Goal: Transaction & Acquisition: Obtain resource

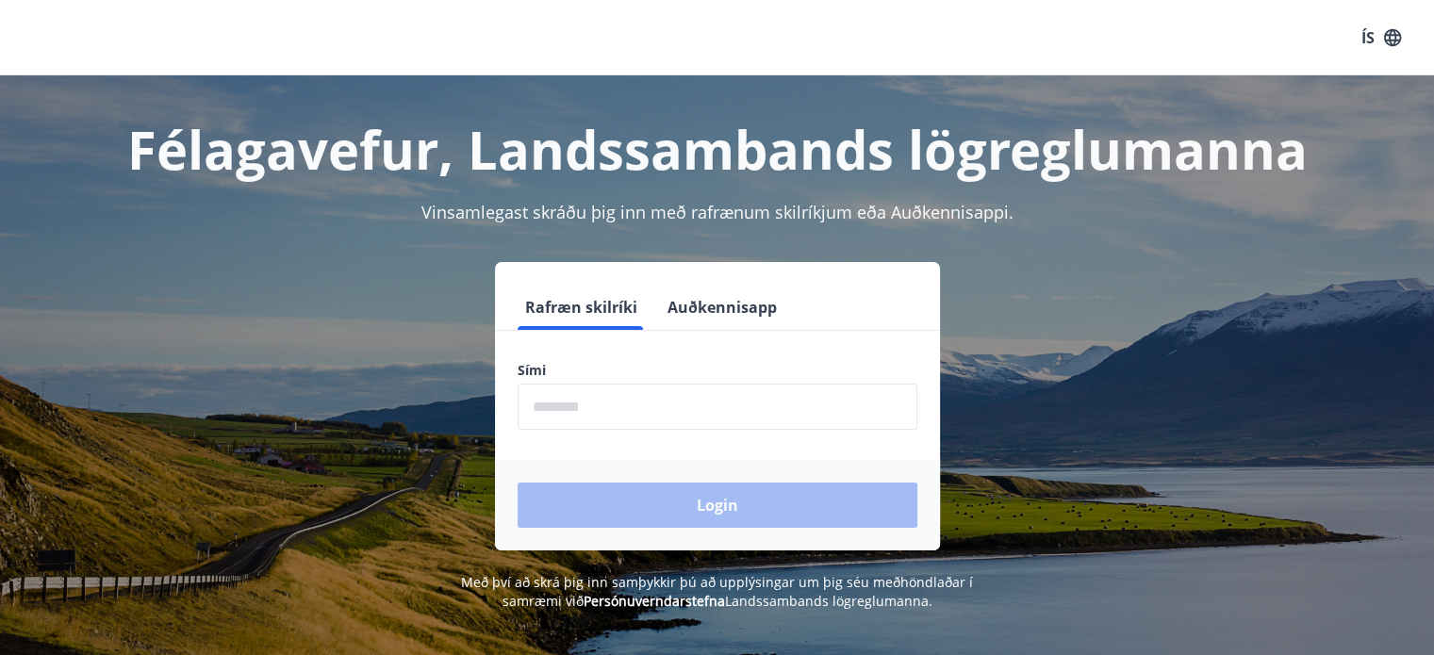
click at [573, 403] on input "phone" at bounding box center [718, 407] width 400 height 46
type input "********"
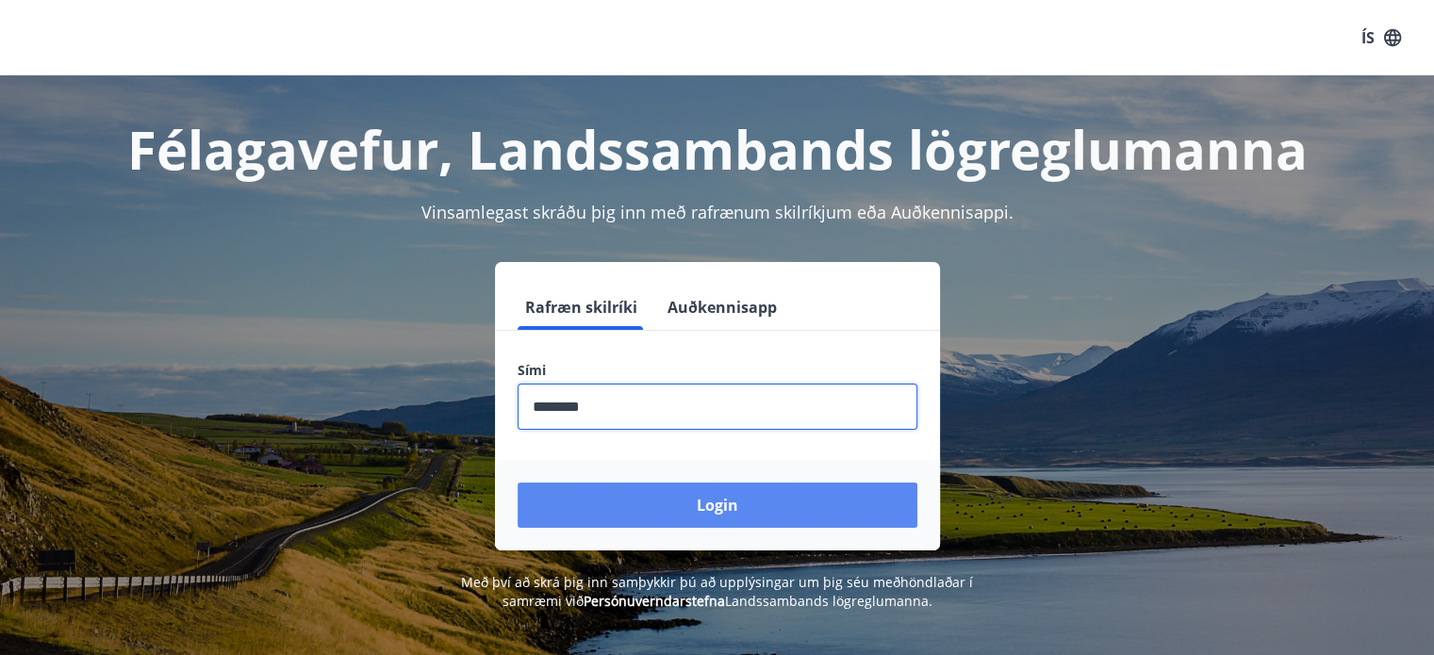
click at [679, 493] on button "Login" at bounding box center [718, 505] width 400 height 45
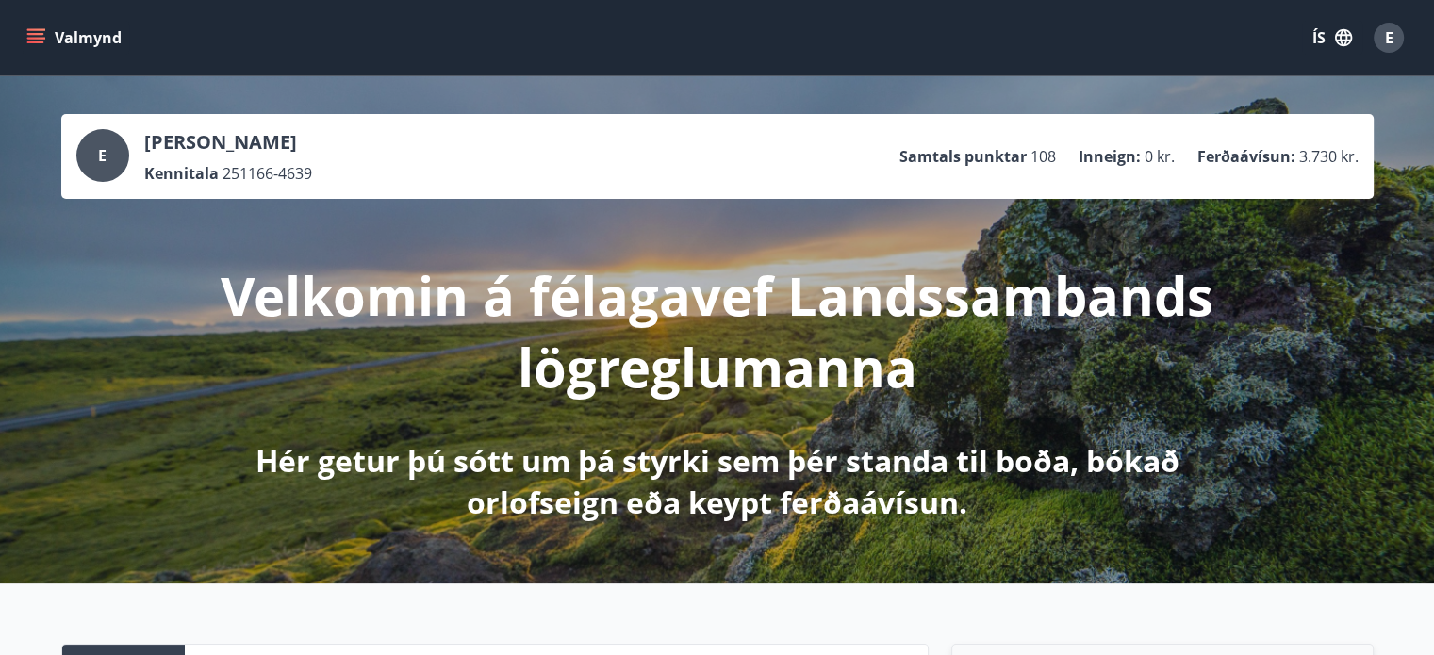
click at [33, 32] on icon "menu" at bounding box center [35, 37] width 19 height 19
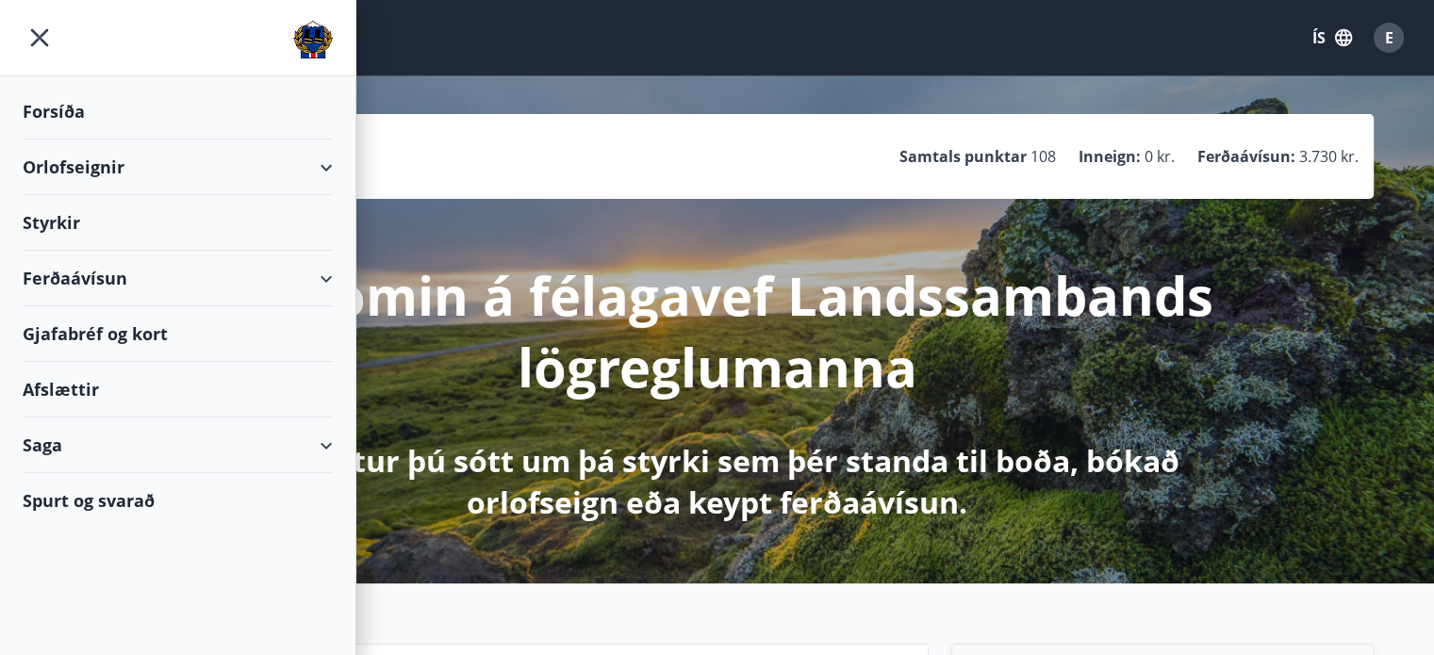
click at [107, 172] on div "Orlofseignir" at bounding box center [178, 168] width 310 height 56
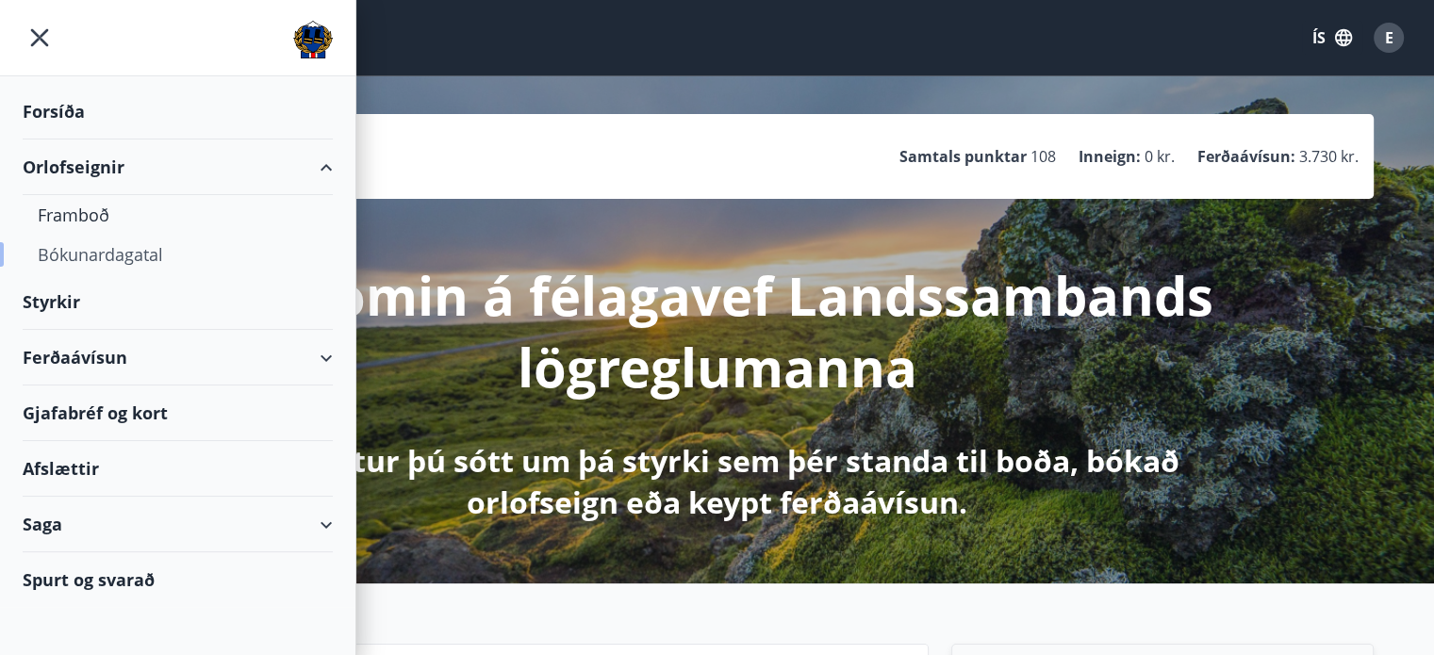
click at [121, 252] on div "Bókunardagatal" at bounding box center [178, 255] width 280 height 40
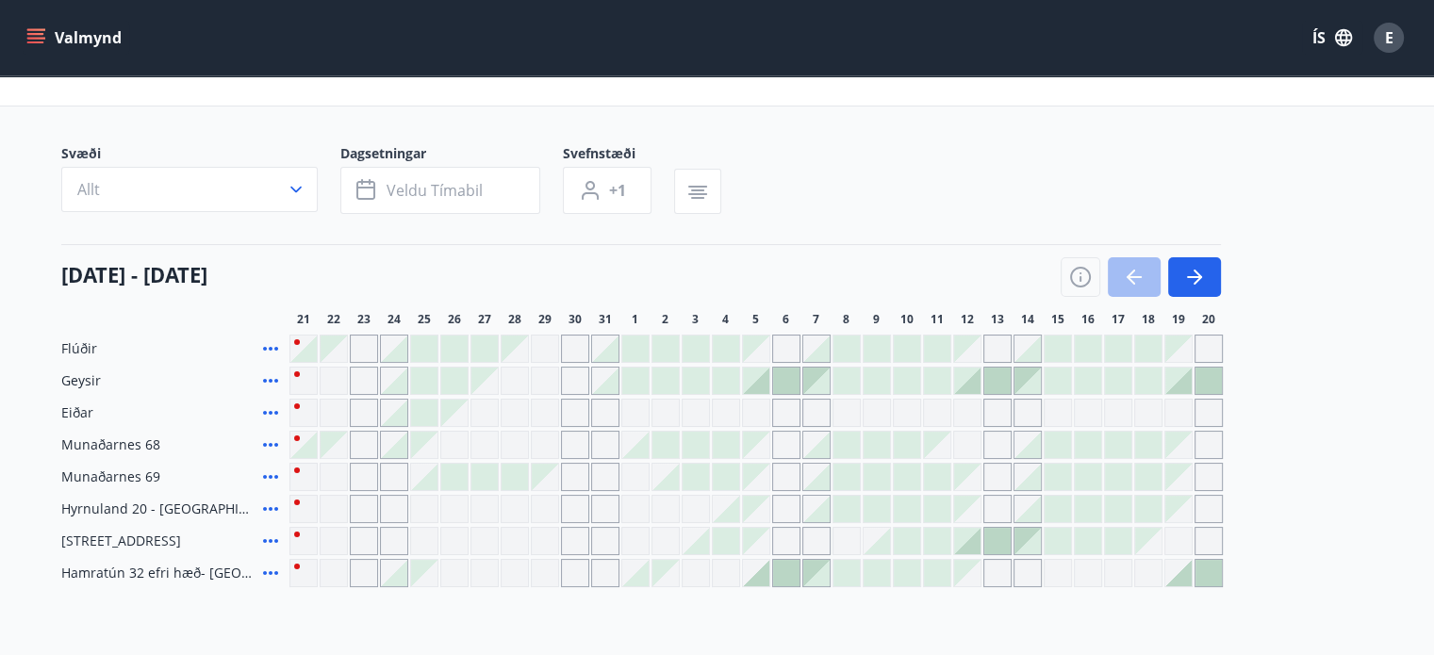
scroll to position [75, 0]
click at [472, 203] on button "Veldu tímabil" at bounding box center [440, 190] width 200 height 47
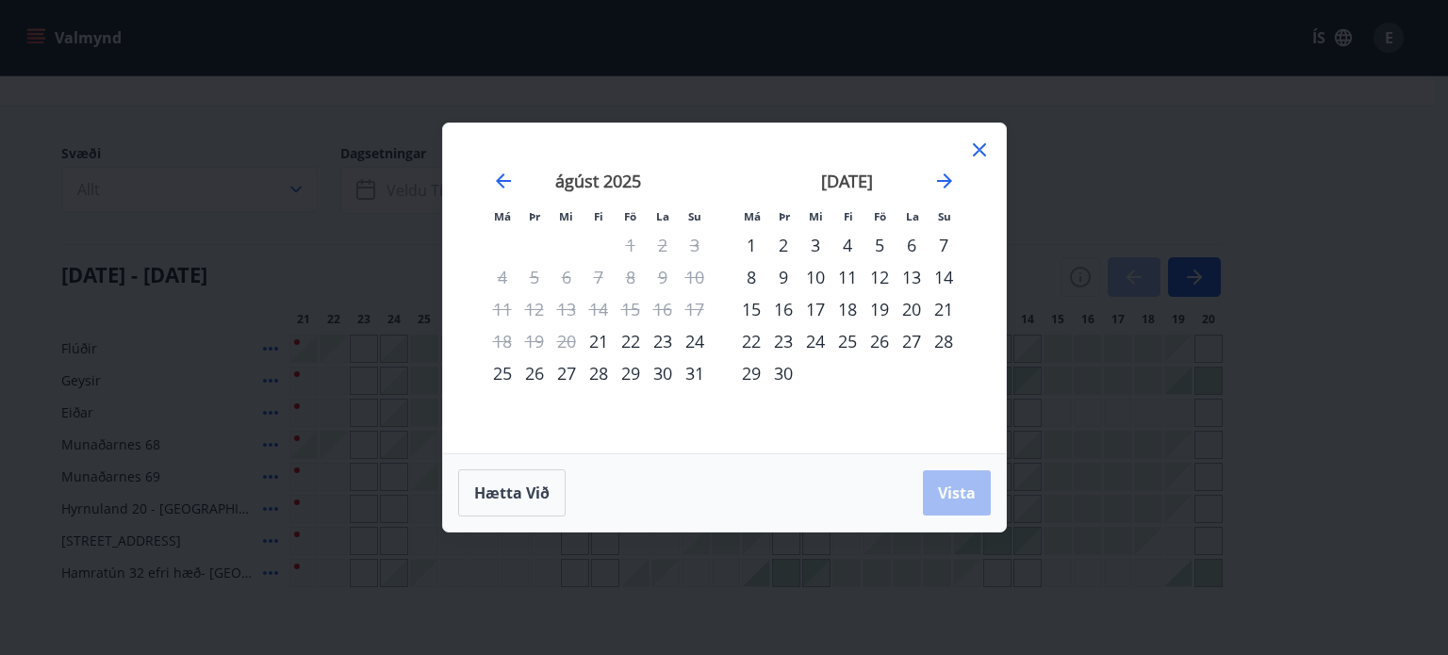
click at [815, 274] on div "10" at bounding box center [815, 277] width 32 height 32
click at [954, 489] on span "Vista" at bounding box center [957, 493] width 38 height 21
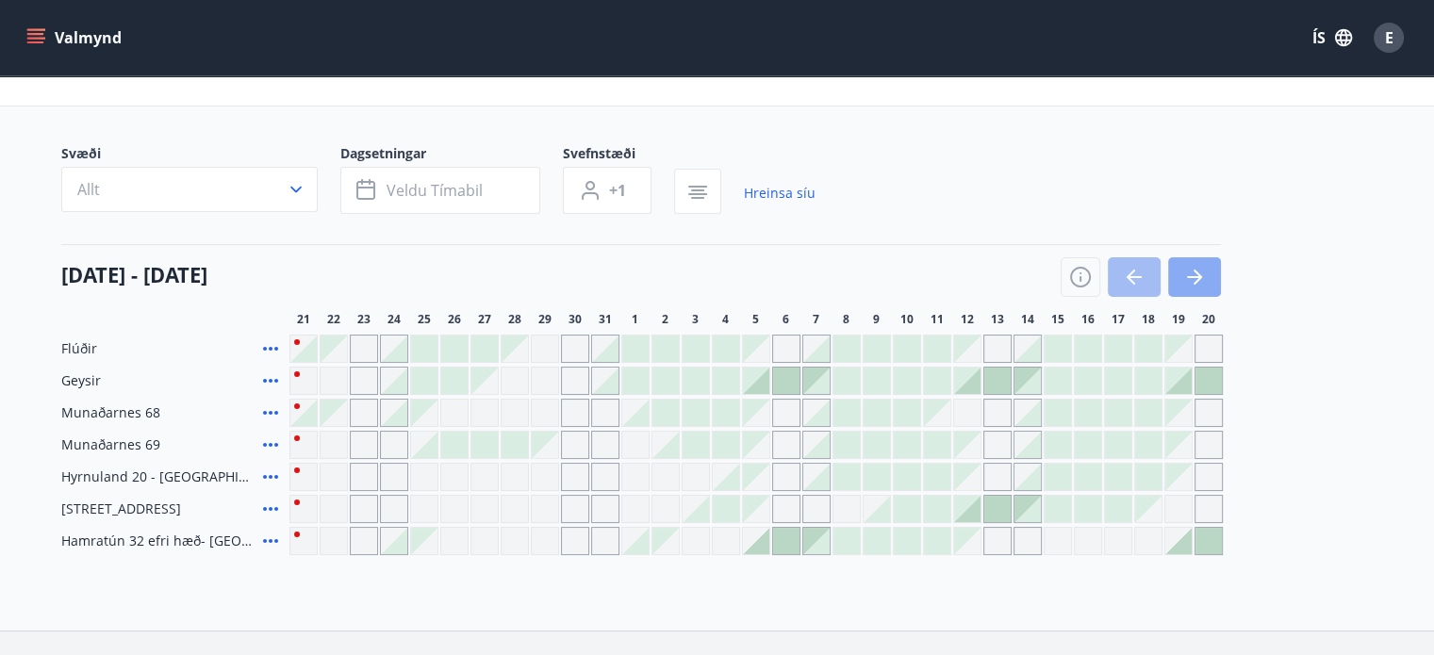
click at [1183, 276] on icon "button" at bounding box center [1194, 277] width 23 height 23
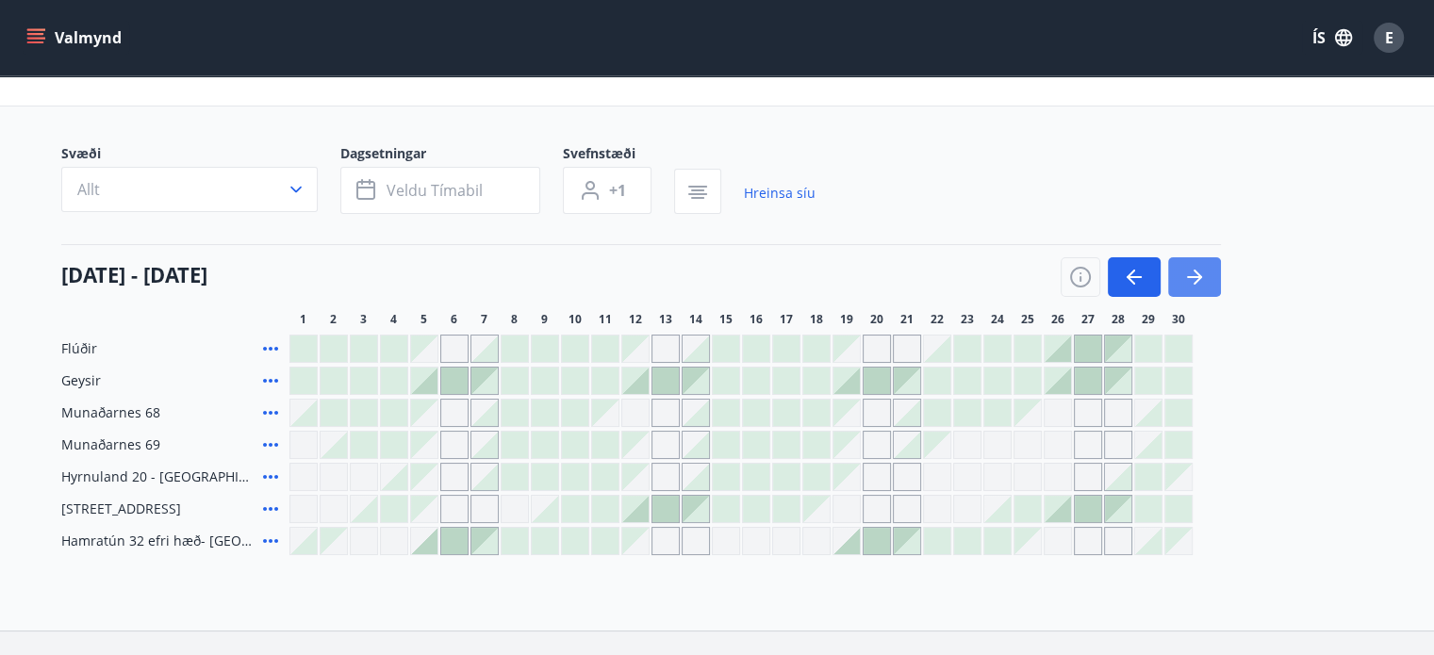
click at [1177, 288] on button "button" at bounding box center [1194, 277] width 53 height 40
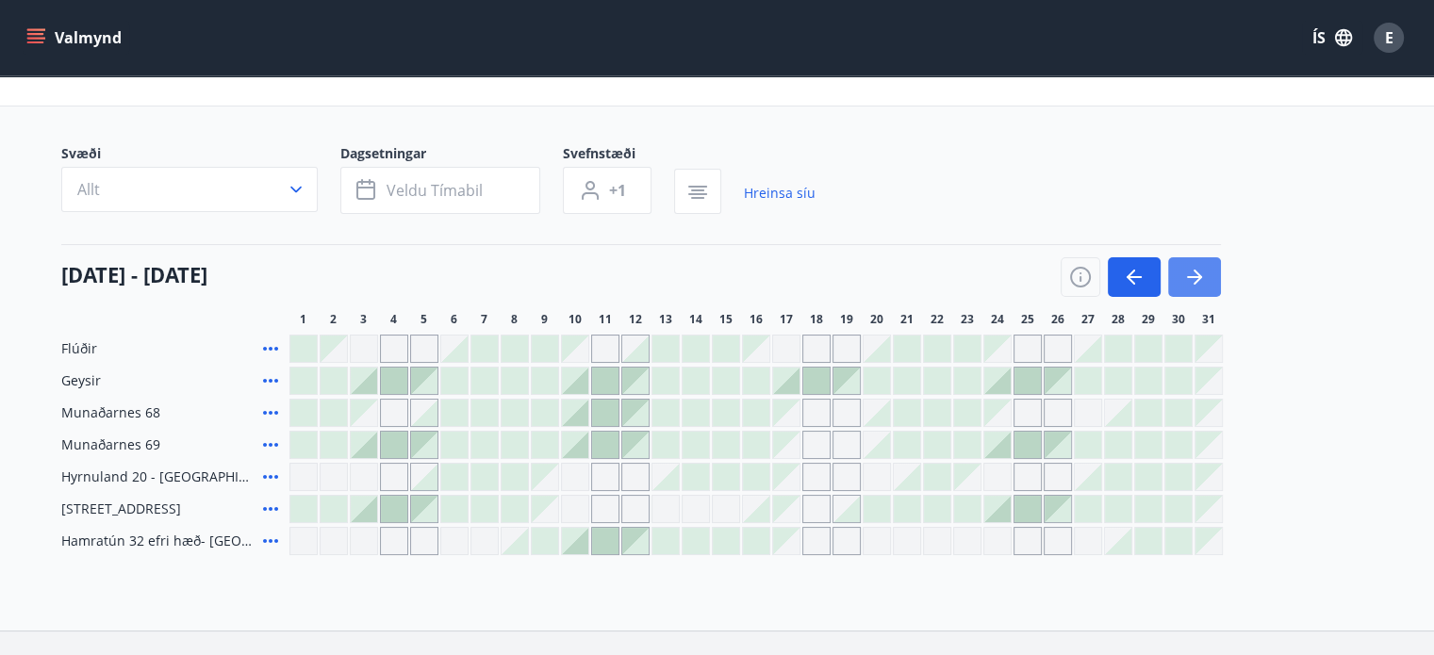
click at [1177, 287] on button "button" at bounding box center [1194, 277] width 53 height 40
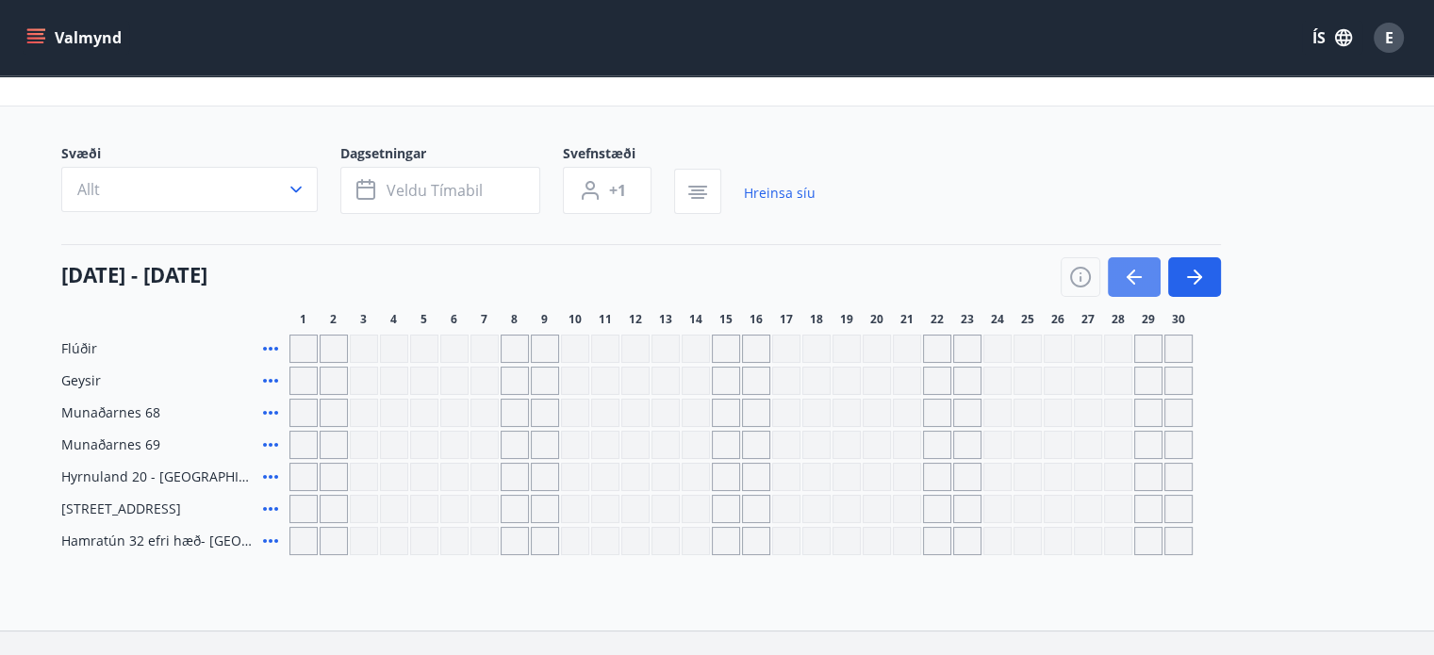
click at [1121, 283] on button "button" at bounding box center [1134, 277] width 53 height 40
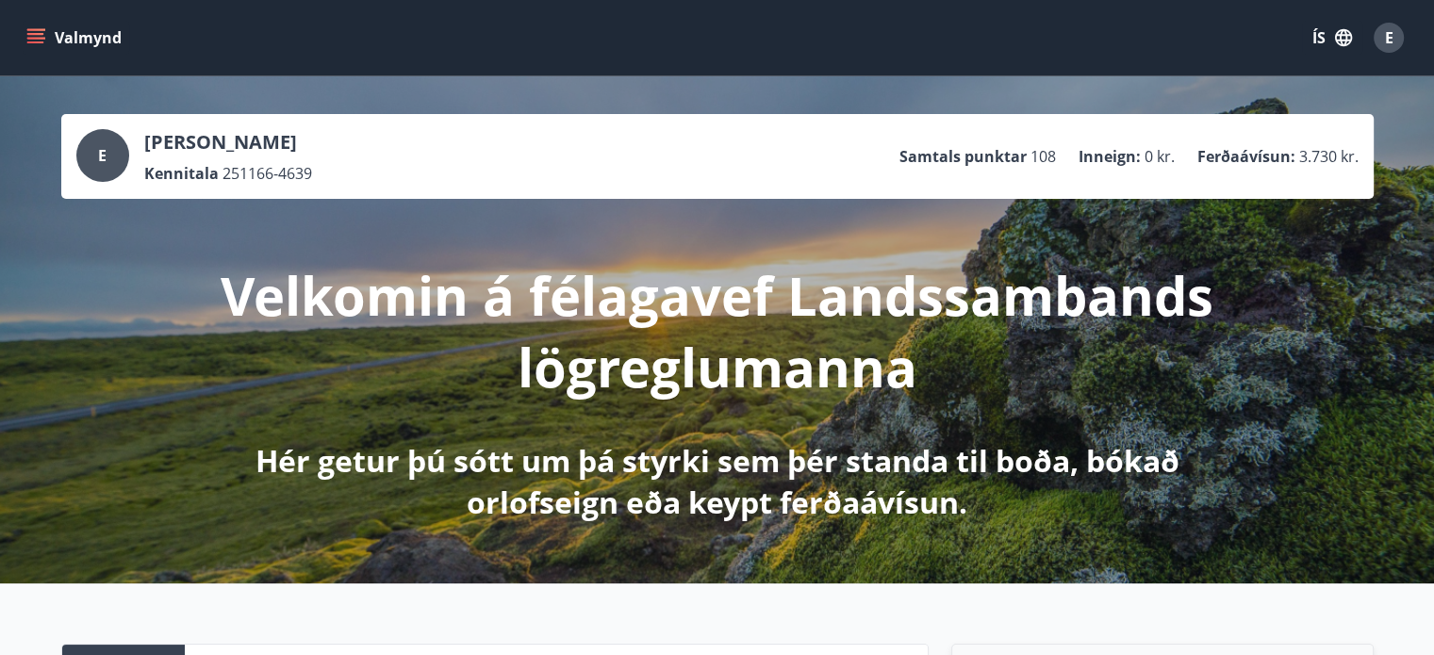
click at [36, 39] on icon "menu" at bounding box center [37, 38] width 21 height 2
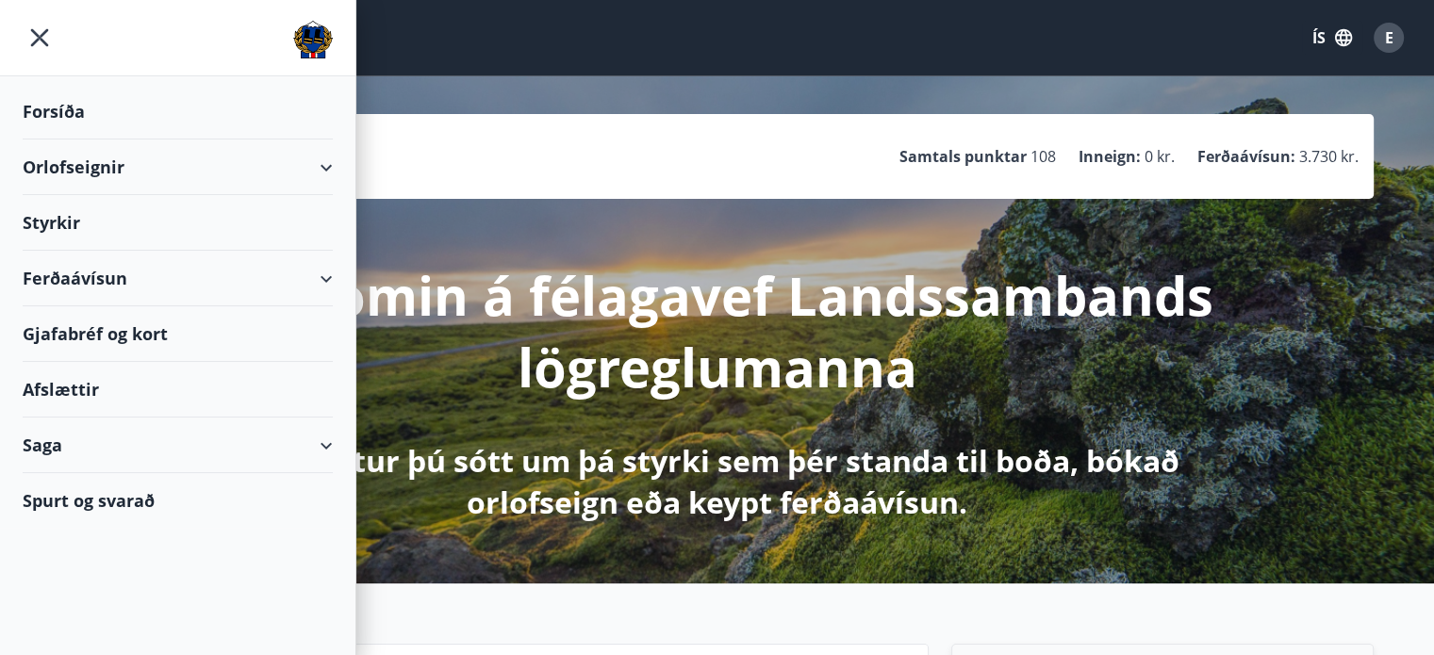
click at [75, 450] on div "Saga" at bounding box center [178, 446] width 310 height 56
click at [102, 533] on div "Bókanir" at bounding box center [178, 533] width 280 height 40
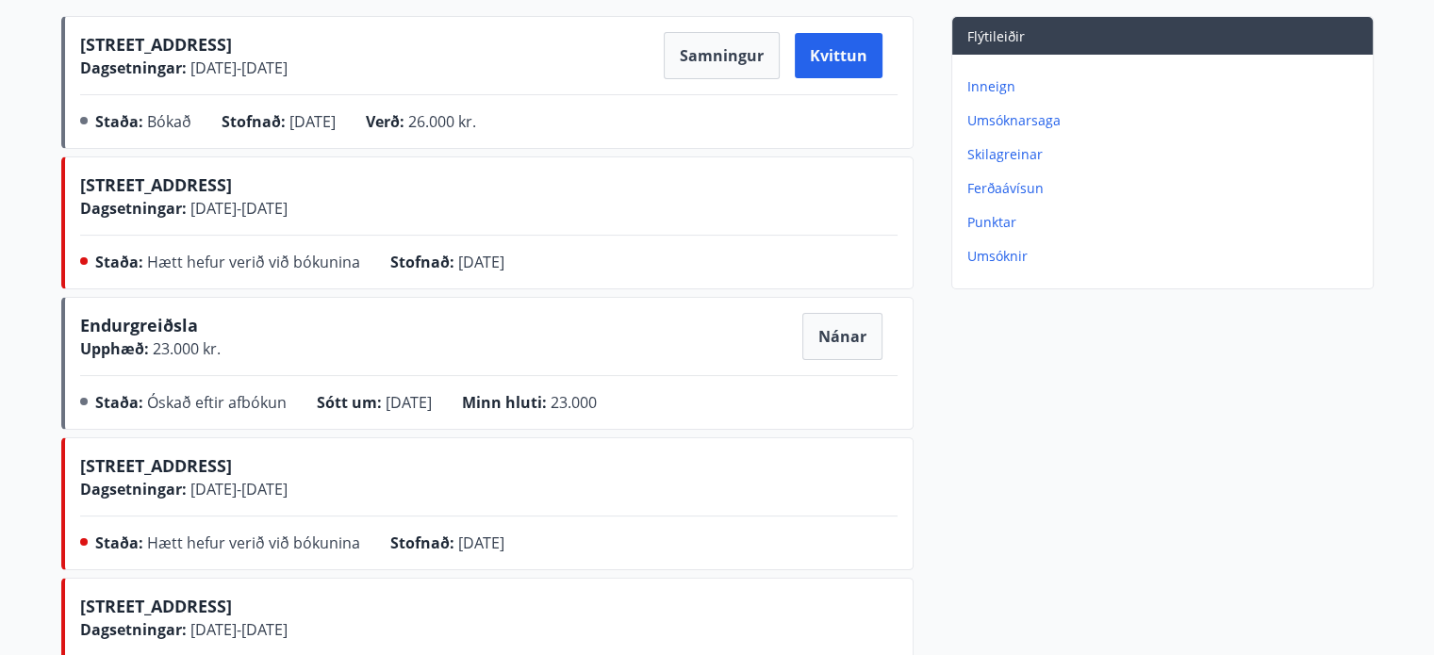
scroll to position [302, 0]
click at [831, 339] on button "Nánar" at bounding box center [842, 337] width 80 height 47
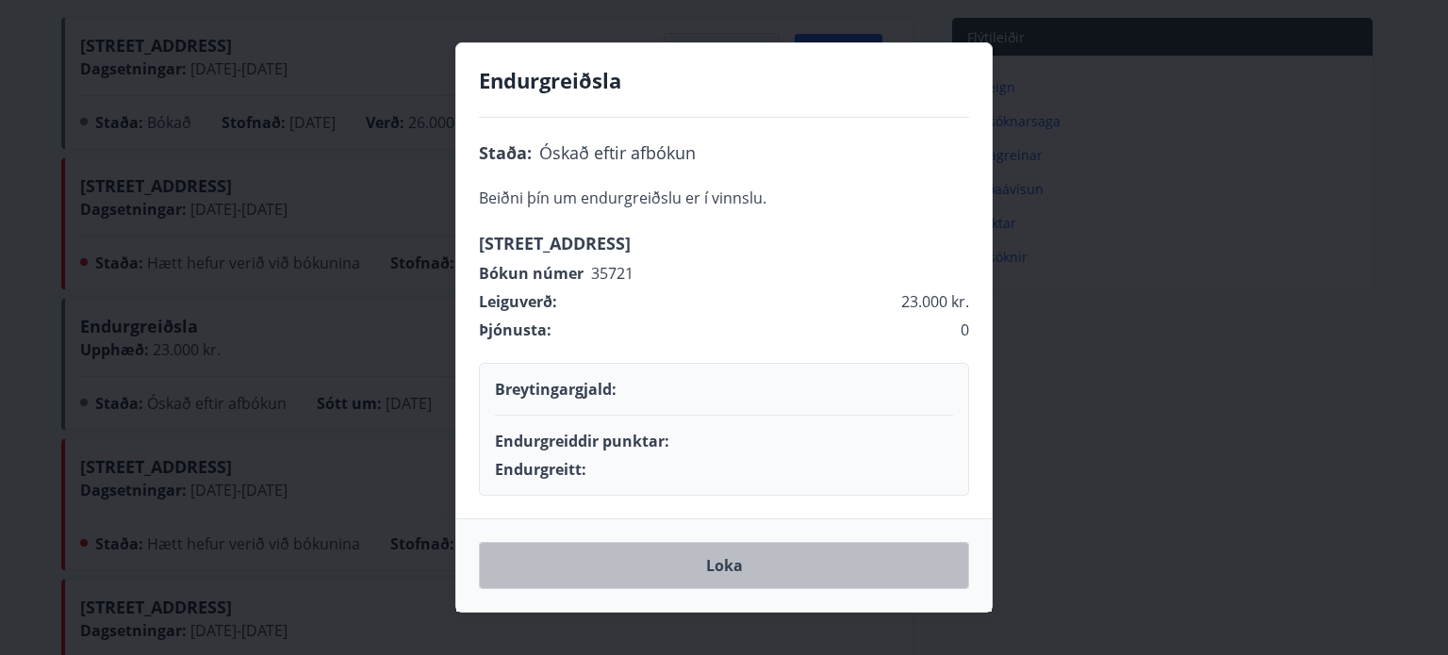
click at [733, 571] on button "Loka" at bounding box center [724, 565] width 490 height 47
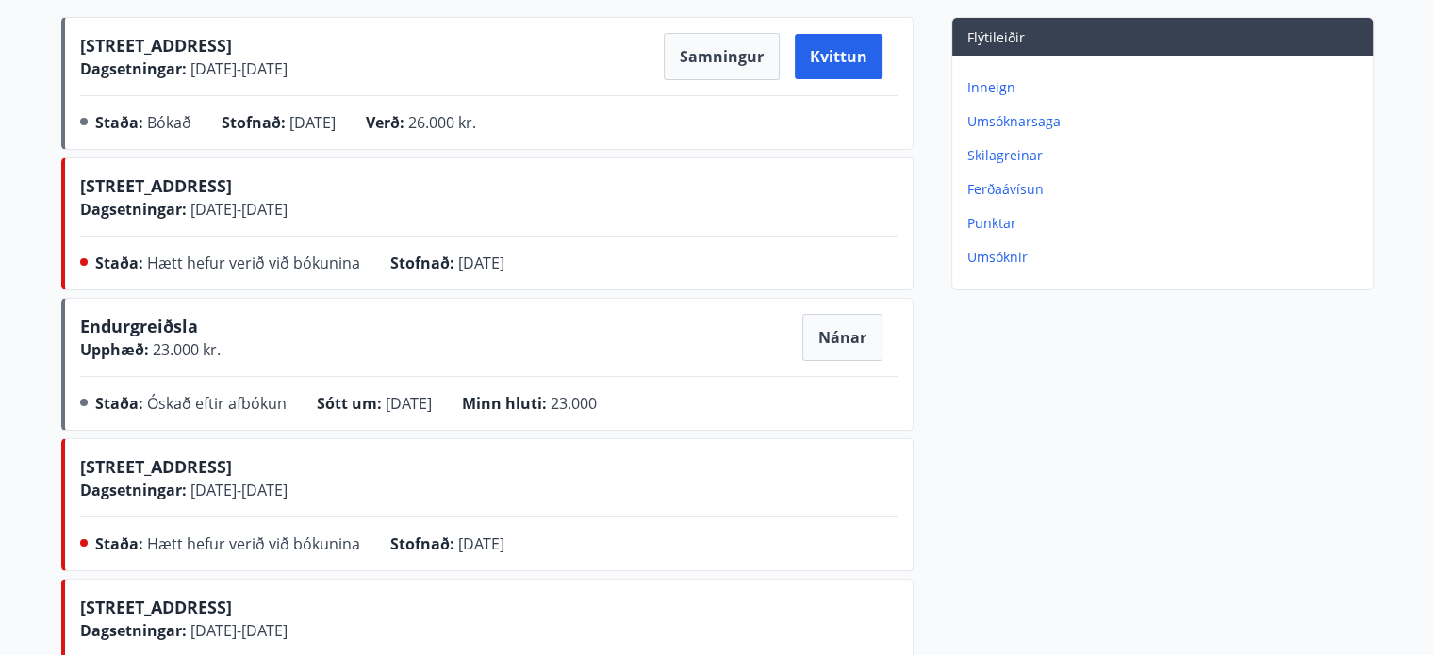
click at [802, 191] on div "Hátún 4, Reykjavík Dagsetningar : 03.07.2025 - 04.07.2025" at bounding box center [488, 196] width 817 height 47
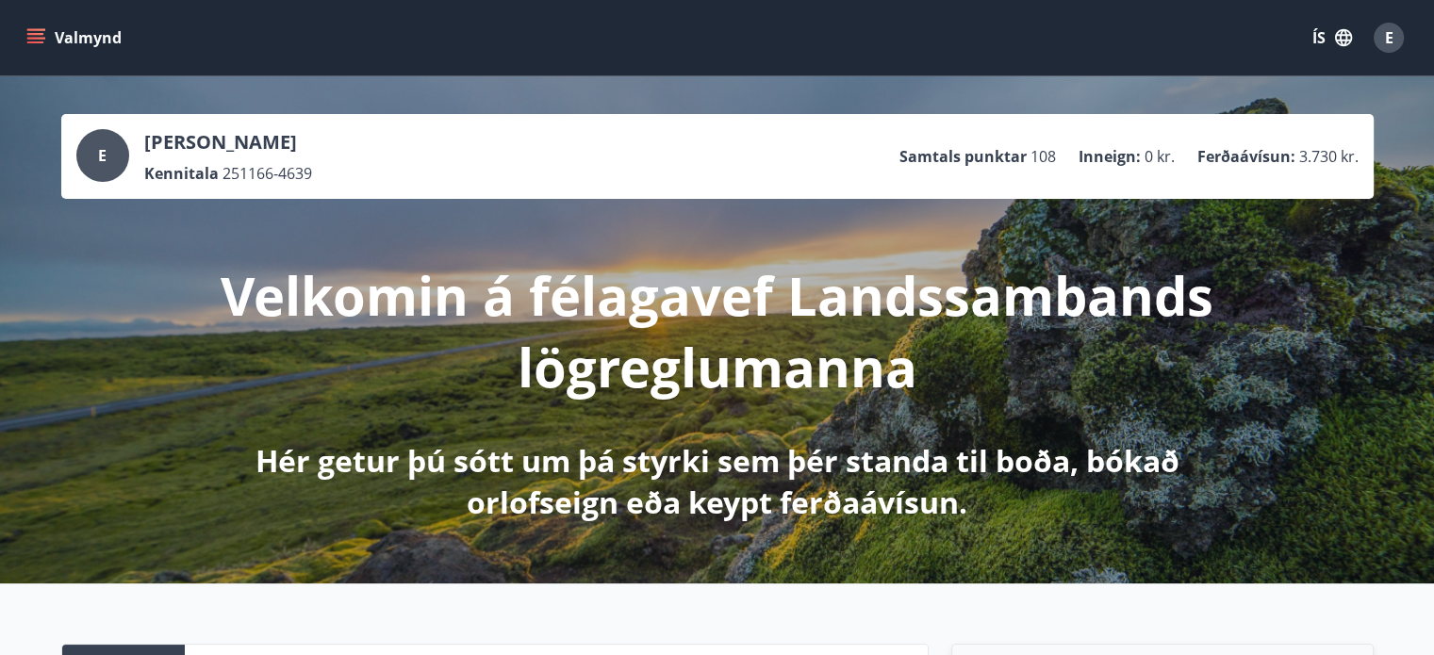
click at [38, 44] on icon "menu" at bounding box center [35, 37] width 19 height 19
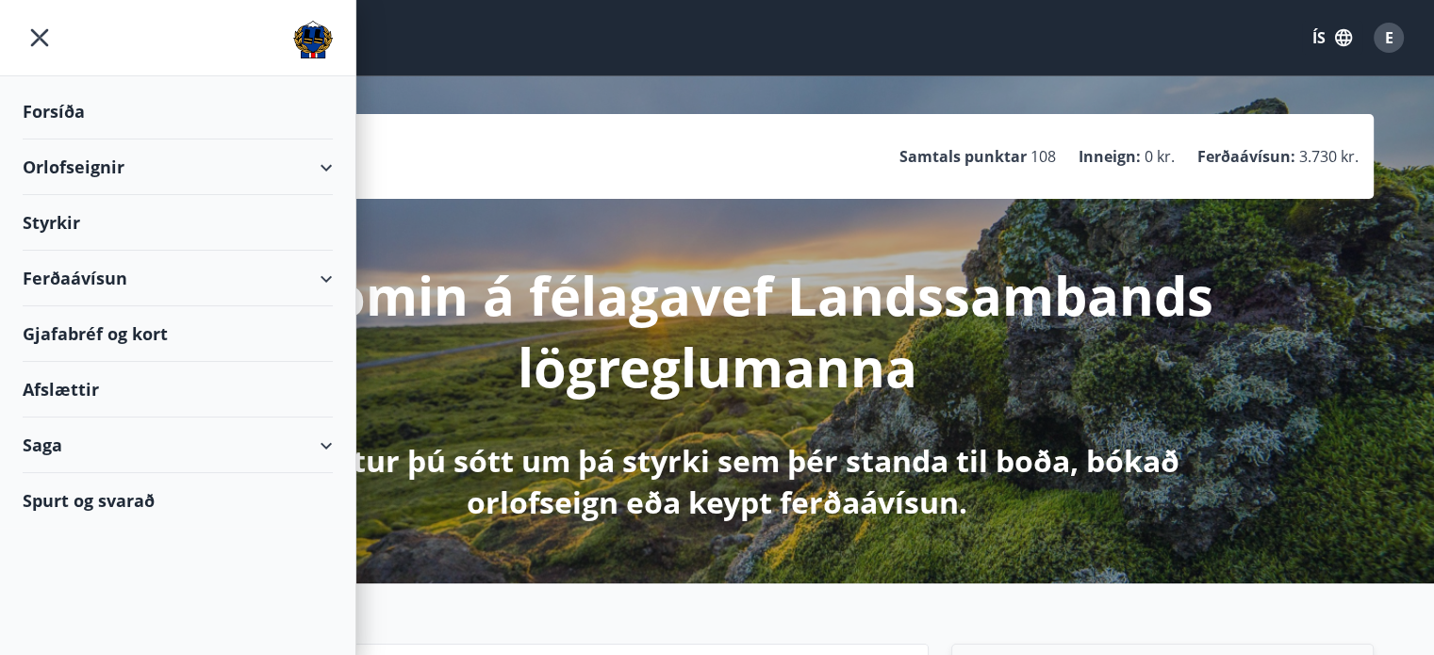
click at [81, 395] on div "Afslættir" at bounding box center [178, 390] width 310 height 56
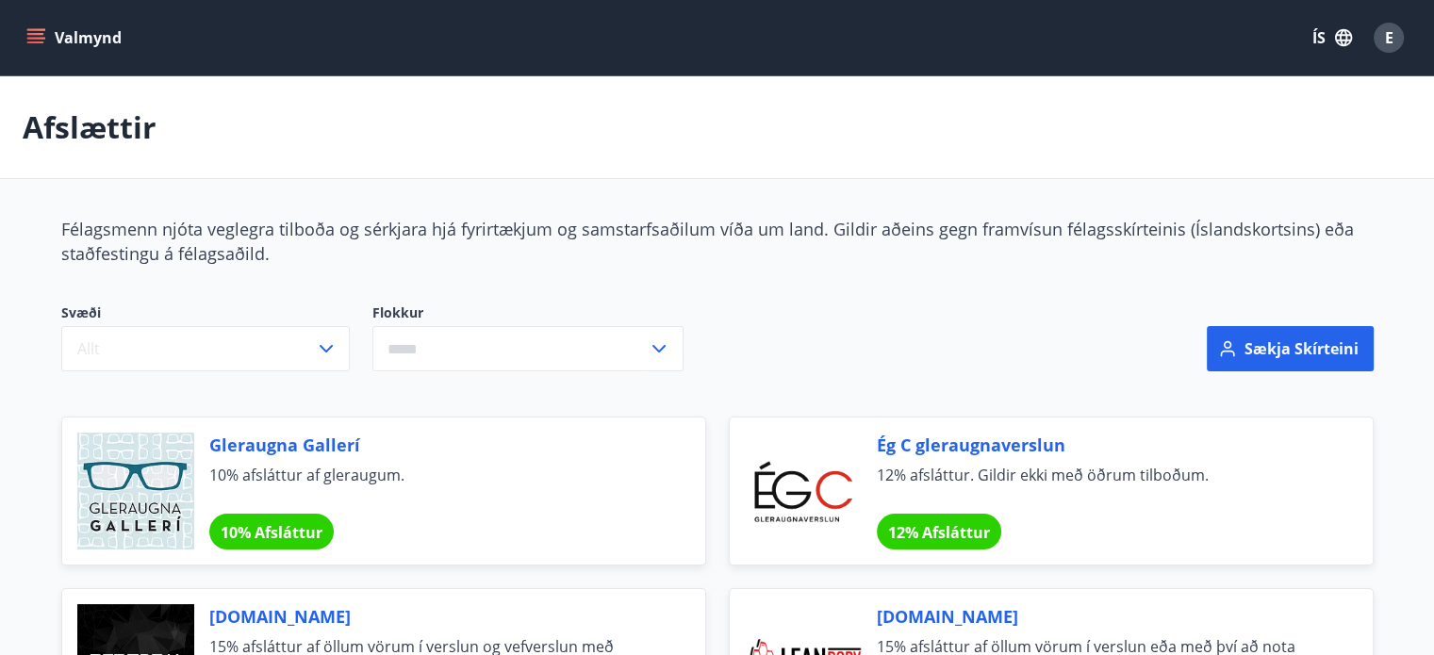
click at [43, 30] on icon "menu" at bounding box center [37, 30] width 21 height 2
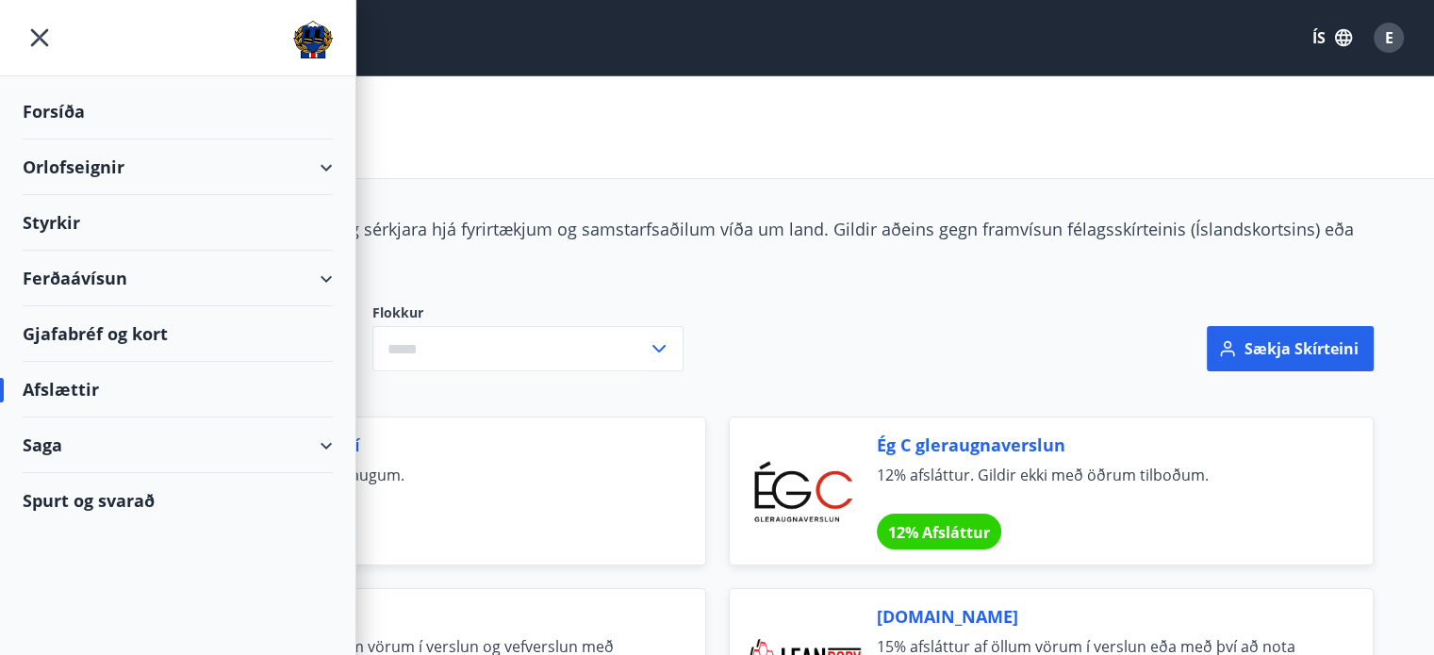
click at [61, 276] on div "Ferðaávísun" at bounding box center [178, 279] width 310 height 56
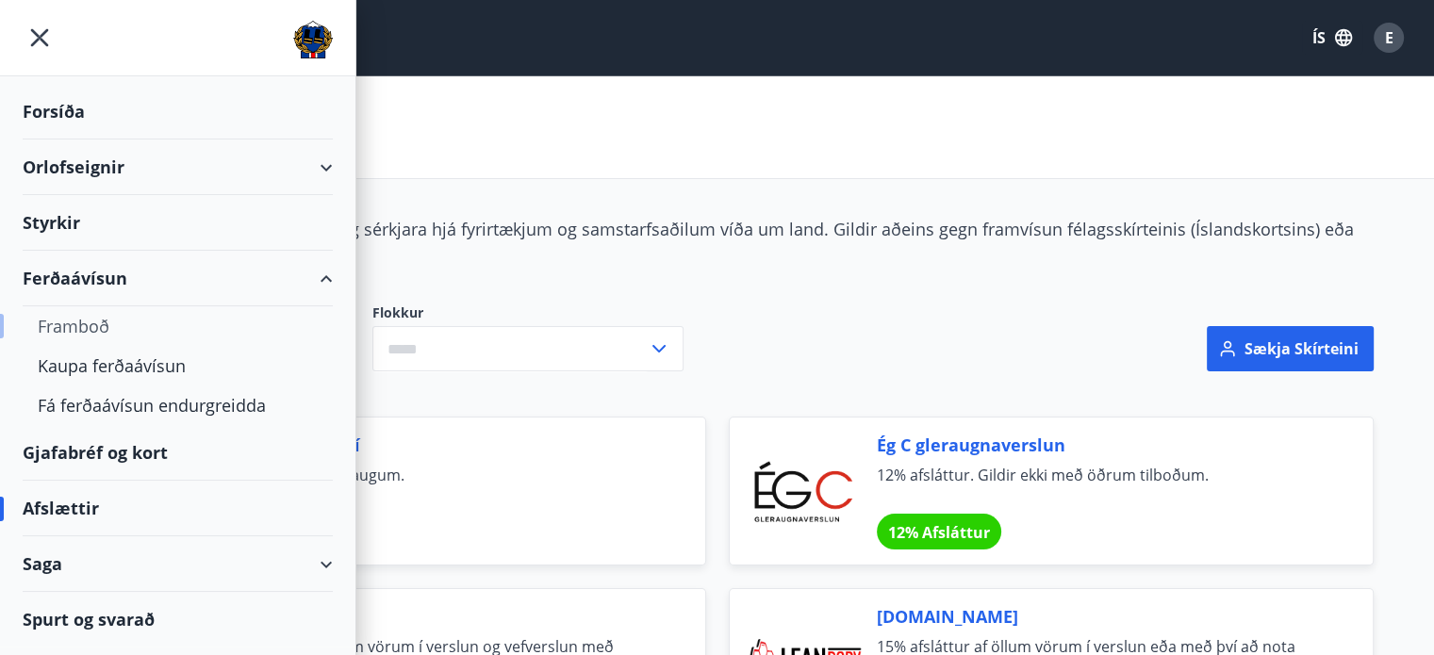
click at [66, 328] on div "Framboð" at bounding box center [178, 326] width 280 height 40
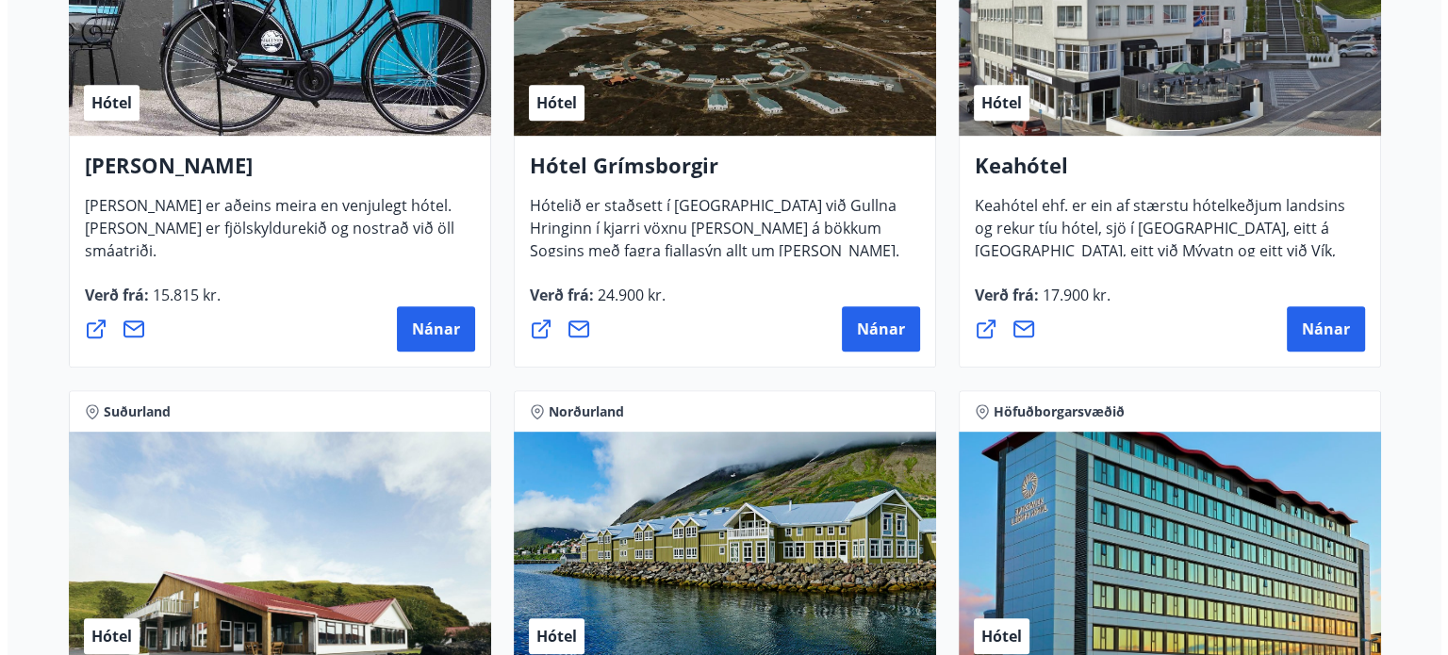
scroll to position [1095, 0]
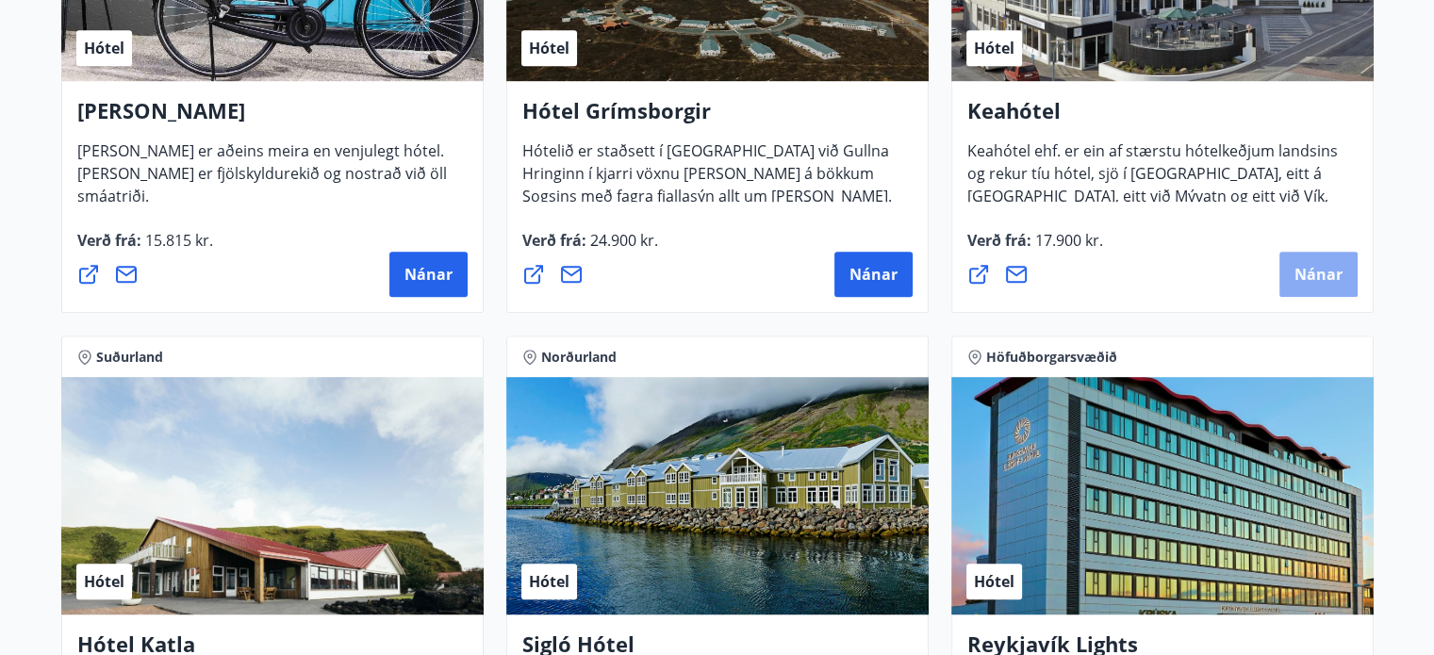
click at [1319, 271] on span "Nánar" at bounding box center [1318, 274] width 48 height 21
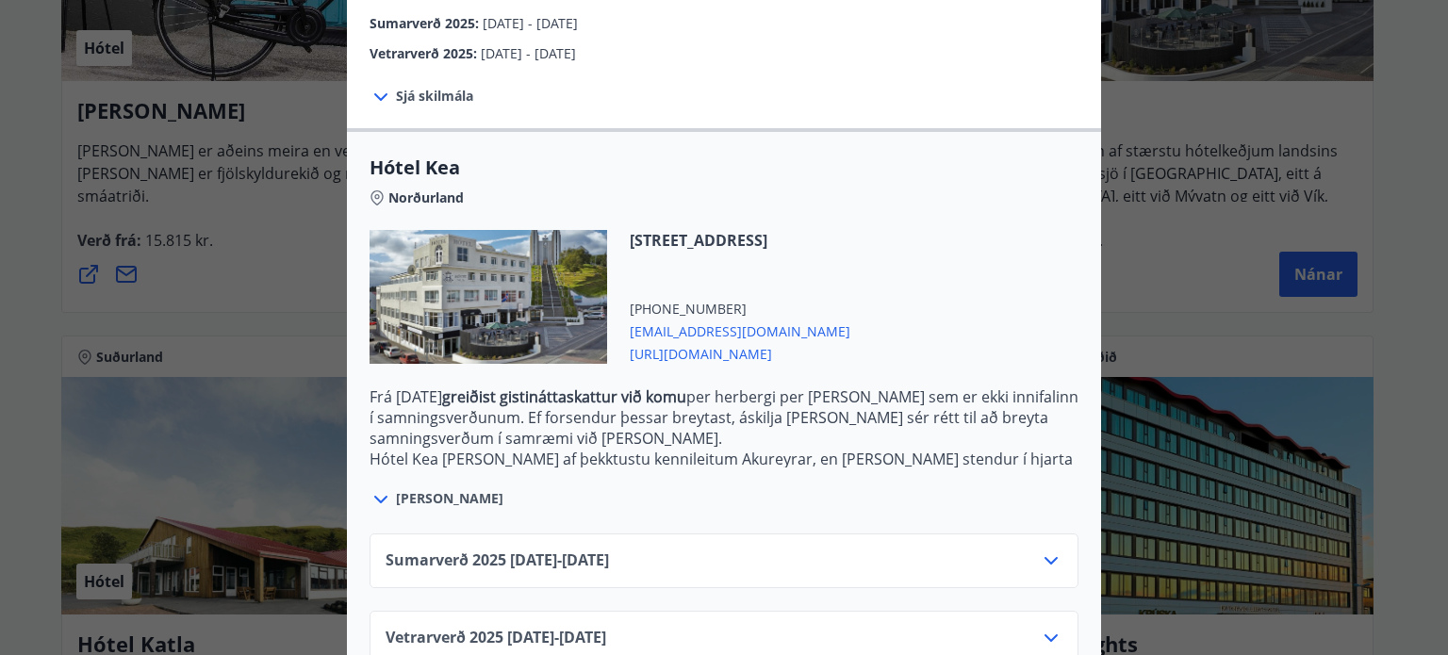
scroll to position [398, 0]
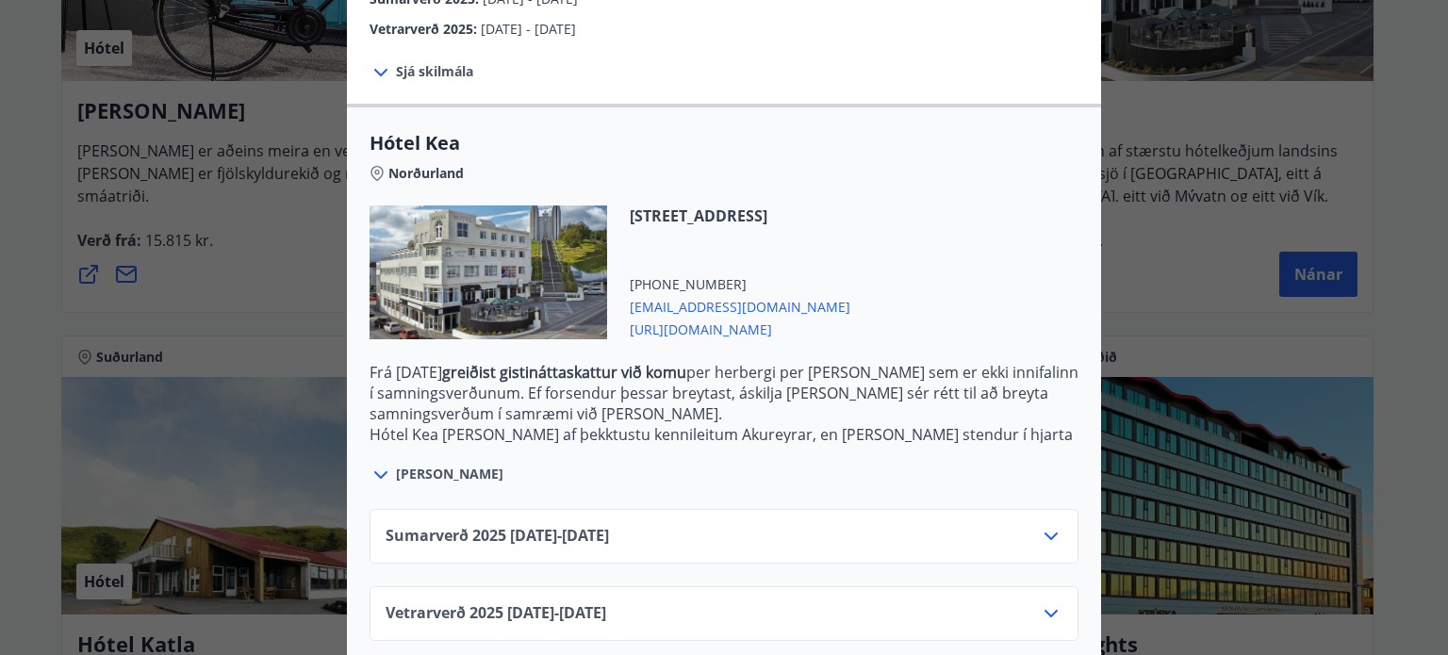
click at [1028, 602] on div "Vetrarverð 2025 01.10.25 - 21.12.25" at bounding box center [724, 621] width 677 height 38
click at [1045, 610] on icon at bounding box center [1051, 614] width 13 height 8
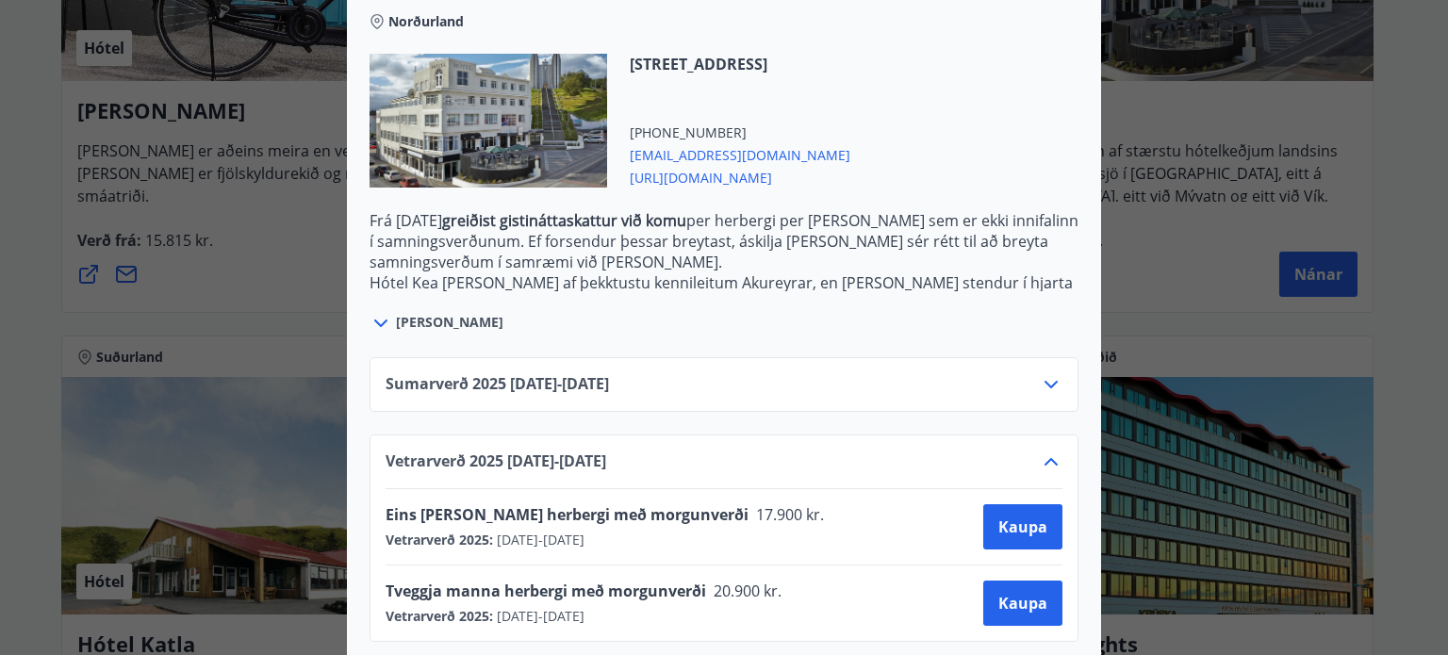
scroll to position [551, 0]
click at [1041, 372] on icon at bounding box center [1051, 383] width 23 height 23
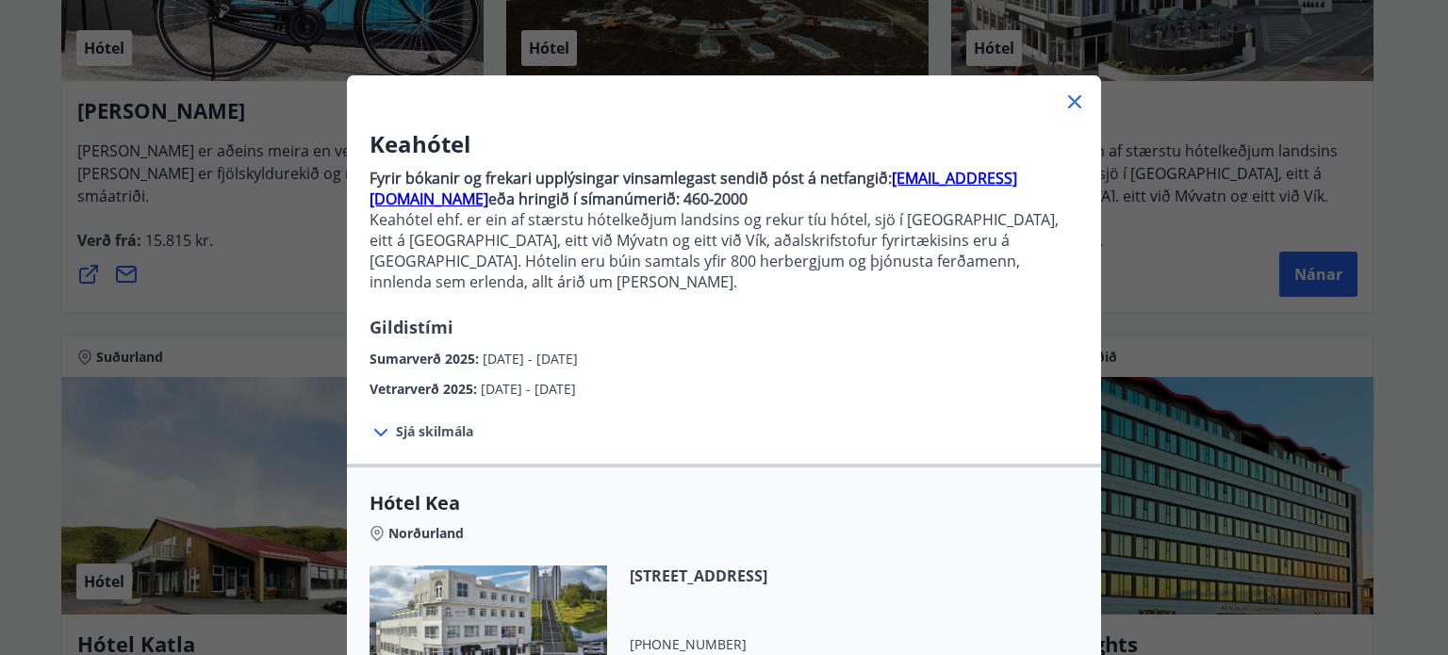
scroll to position [0, 0]
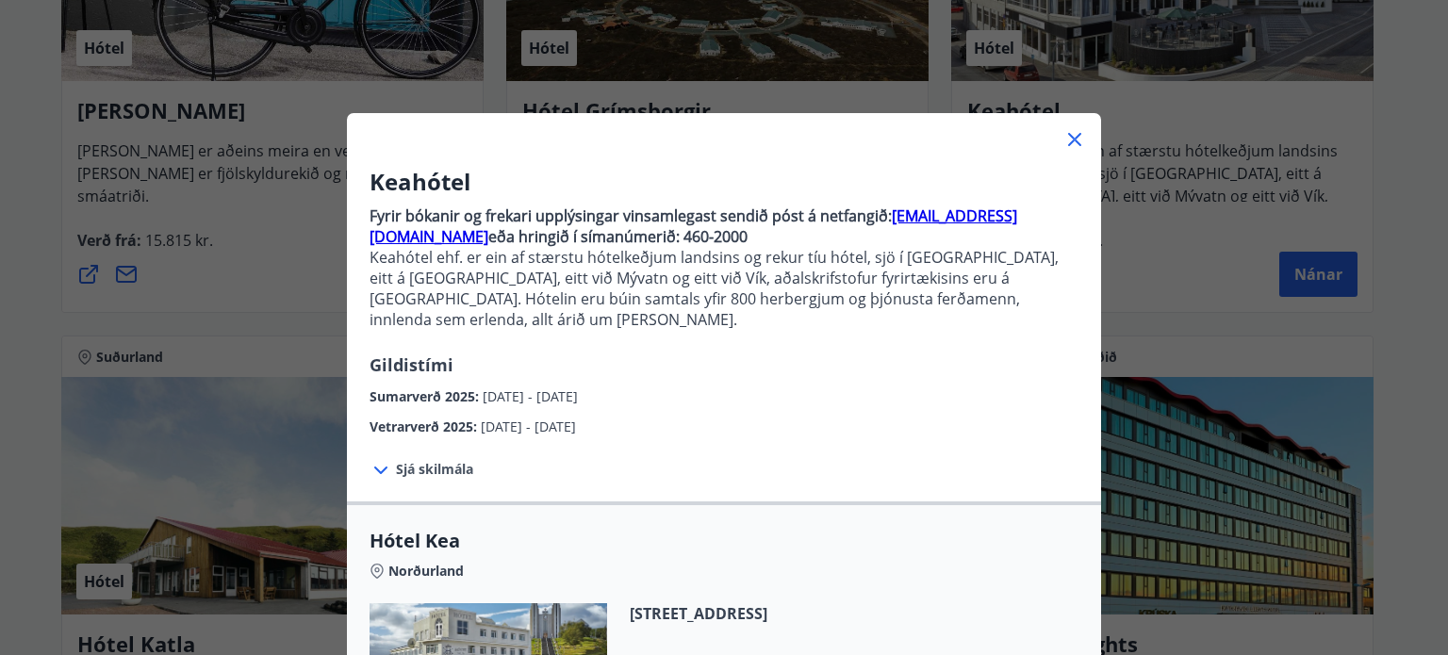
click at [465, 460] on span "Sjá skilmála" at bounding box center [434, 469] width 77 height 19
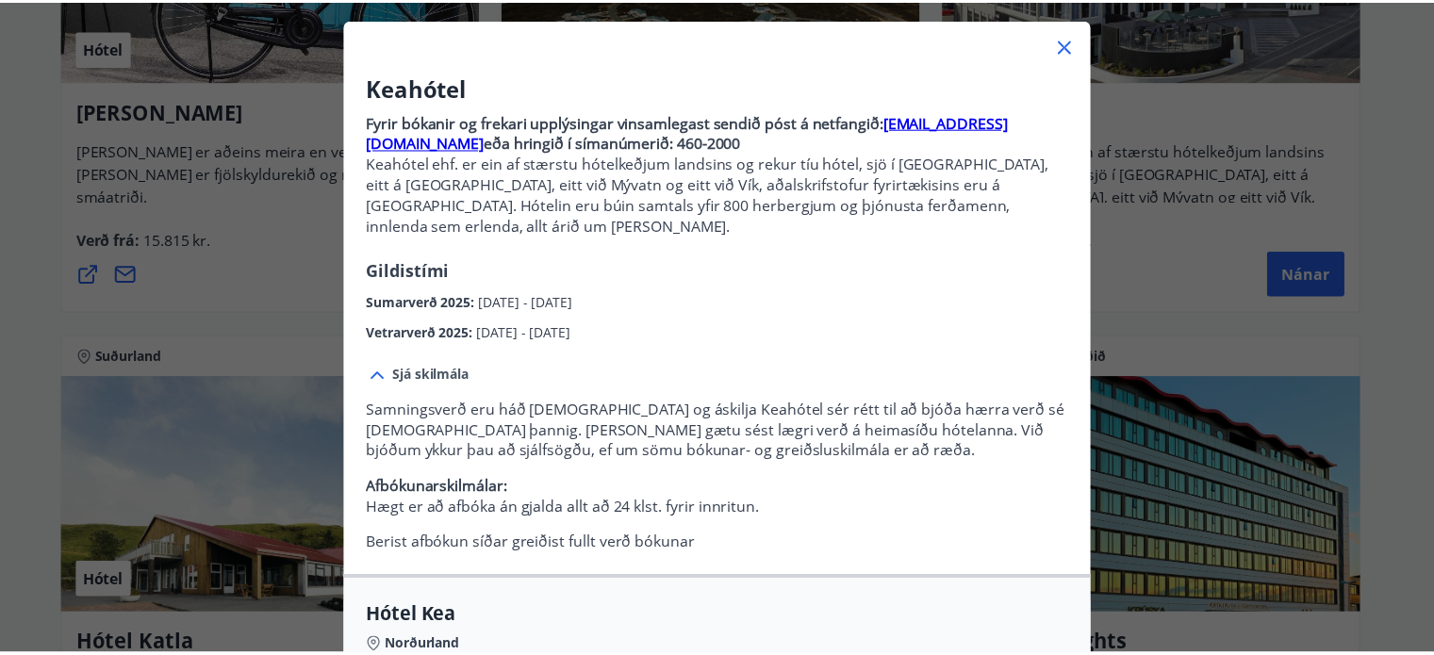
scroll to position [75, 0]
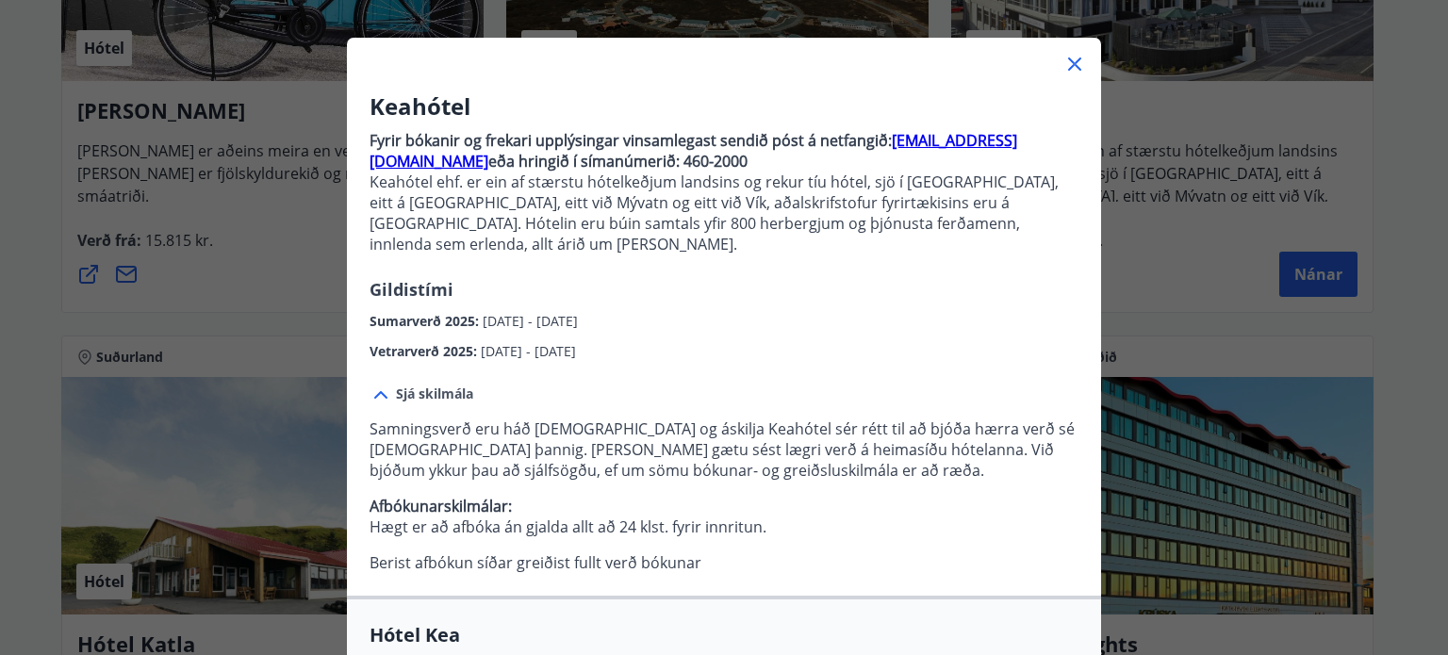
click at [1079, 67] on icon at bounding box center [1074, 64] width 23 height 23
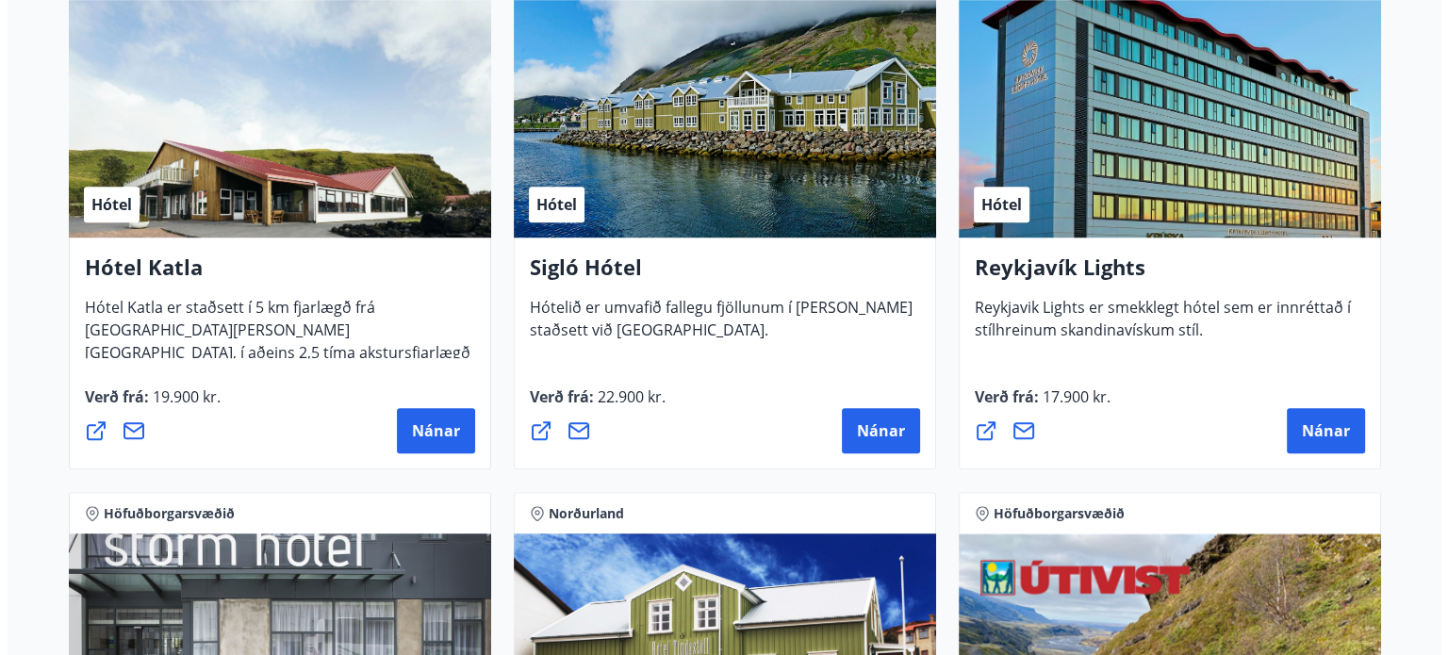
scroll to position [1586, 0]
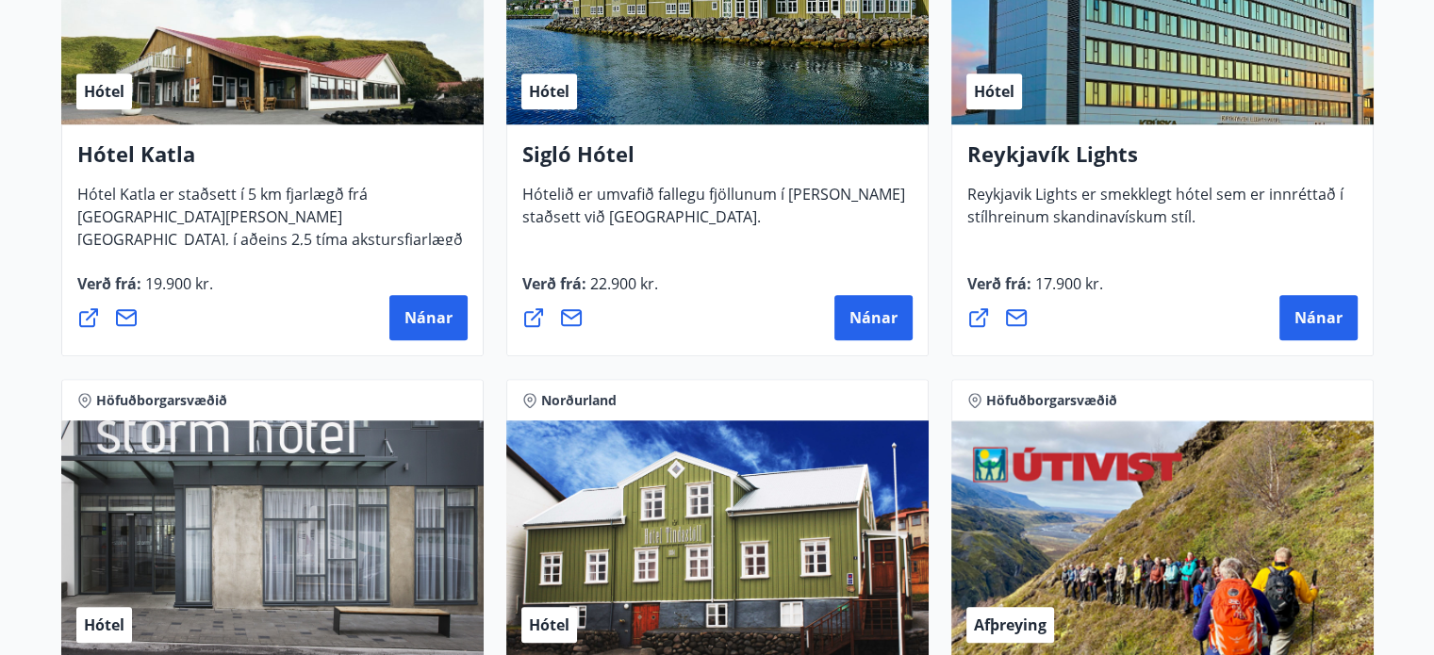
click at [1088, 155] on h4 "Reykjavík Lights" at bounding box center [1162, 161] width 390 height 43
click at [1311, 325] on span "Nánar" at bounding box center [1318, 317] width 48 height 21
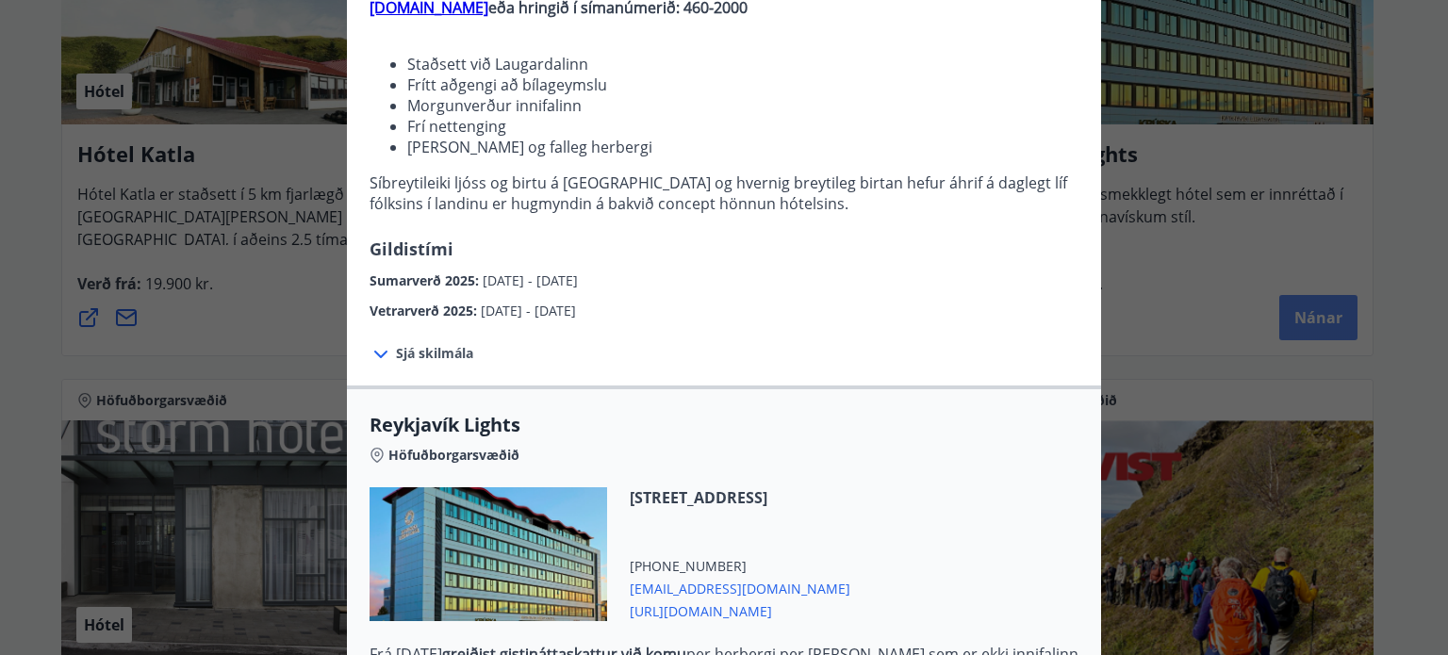
scroll to position [302, 0]
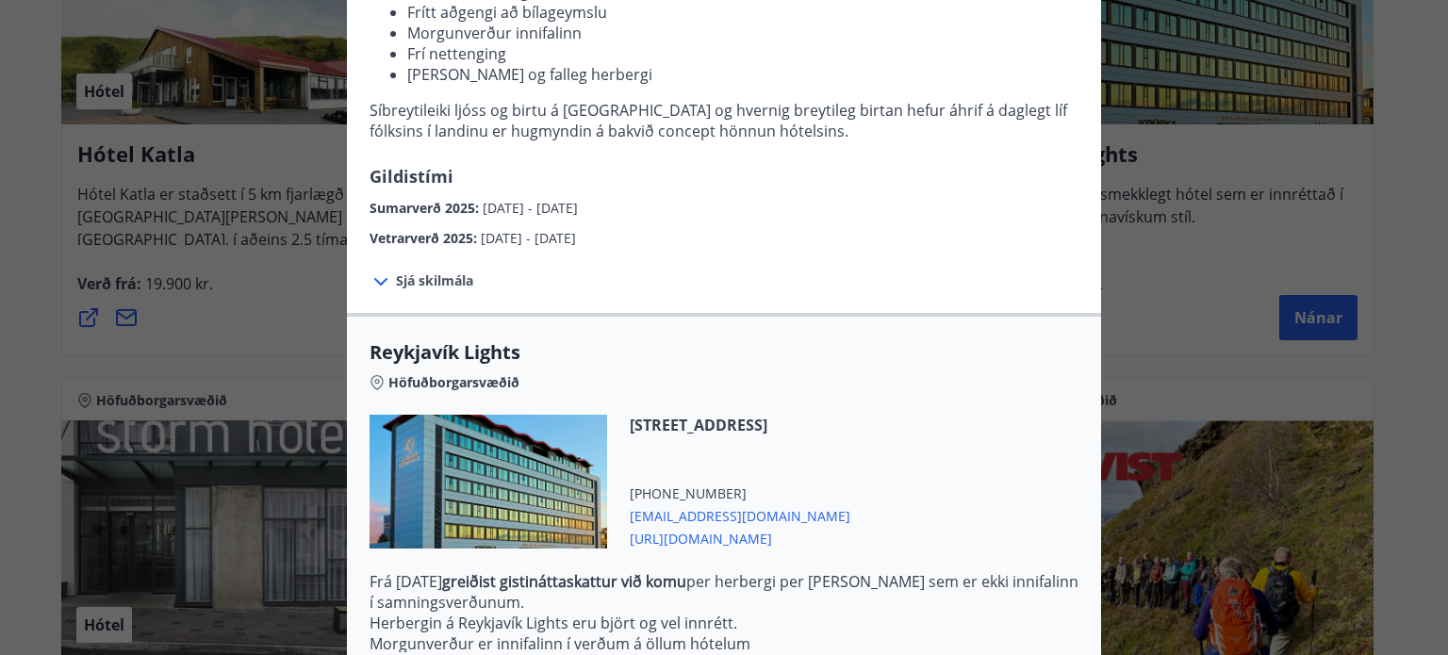
click at [413, 278] on span "Sjá skilmála" at bounding box center [434, 281] width 77 height 19
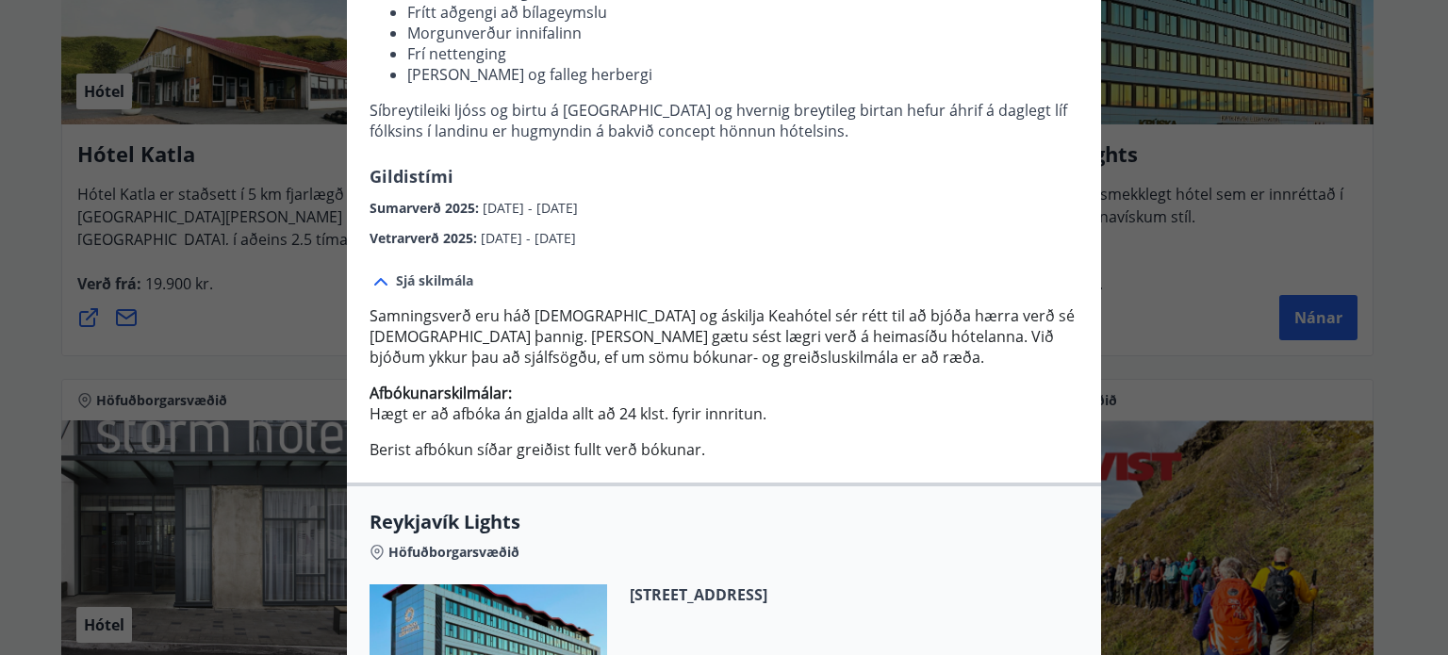
click at [545, 239] on span "01.10.2025 - 21.12.2025" at bounding box center [528, 238] width 95 height 18
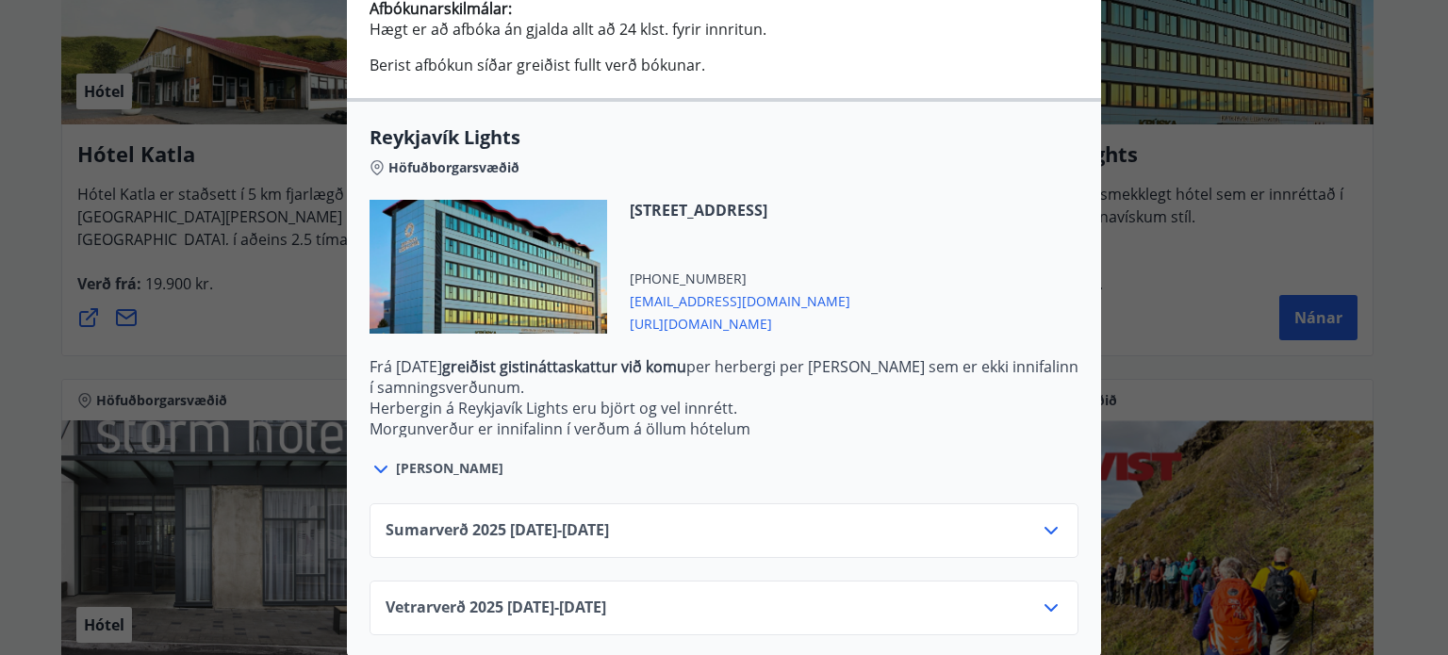
scroll to position [701, 0]
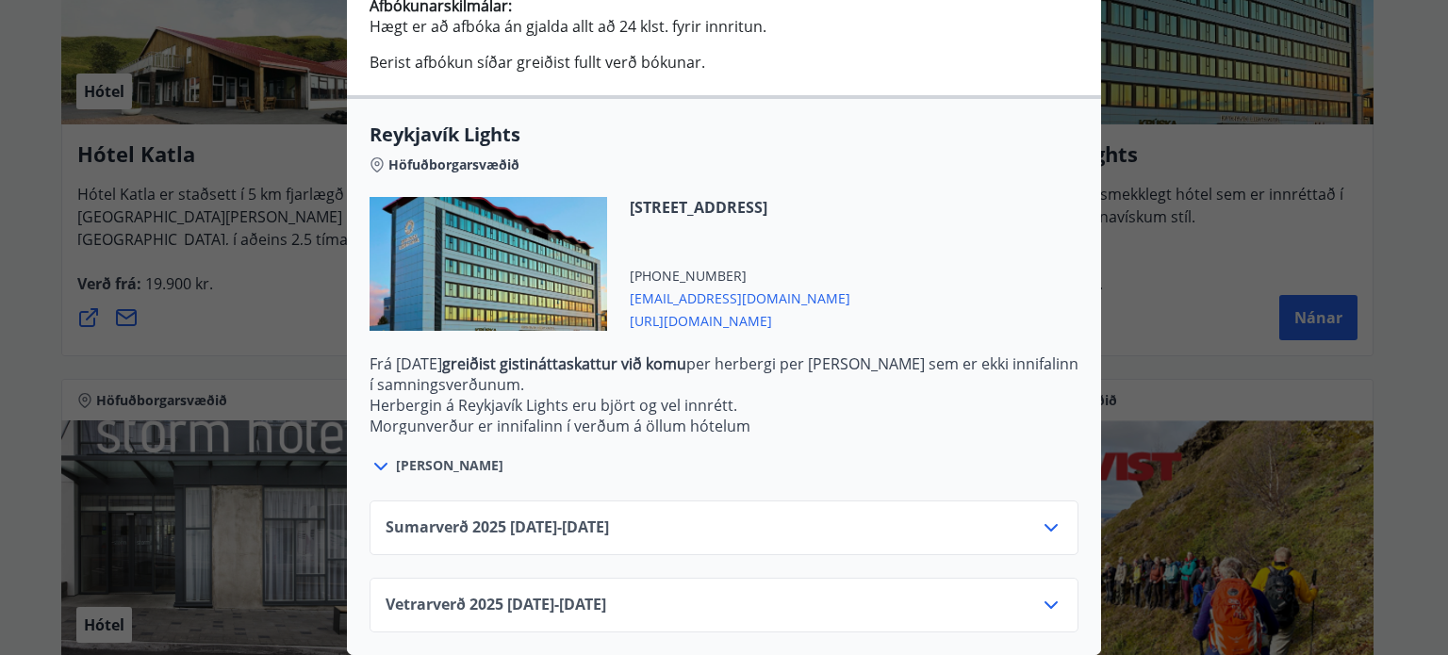
click at [1040, 594] on icon at bounding box center [1051, 605] width 23 height 23
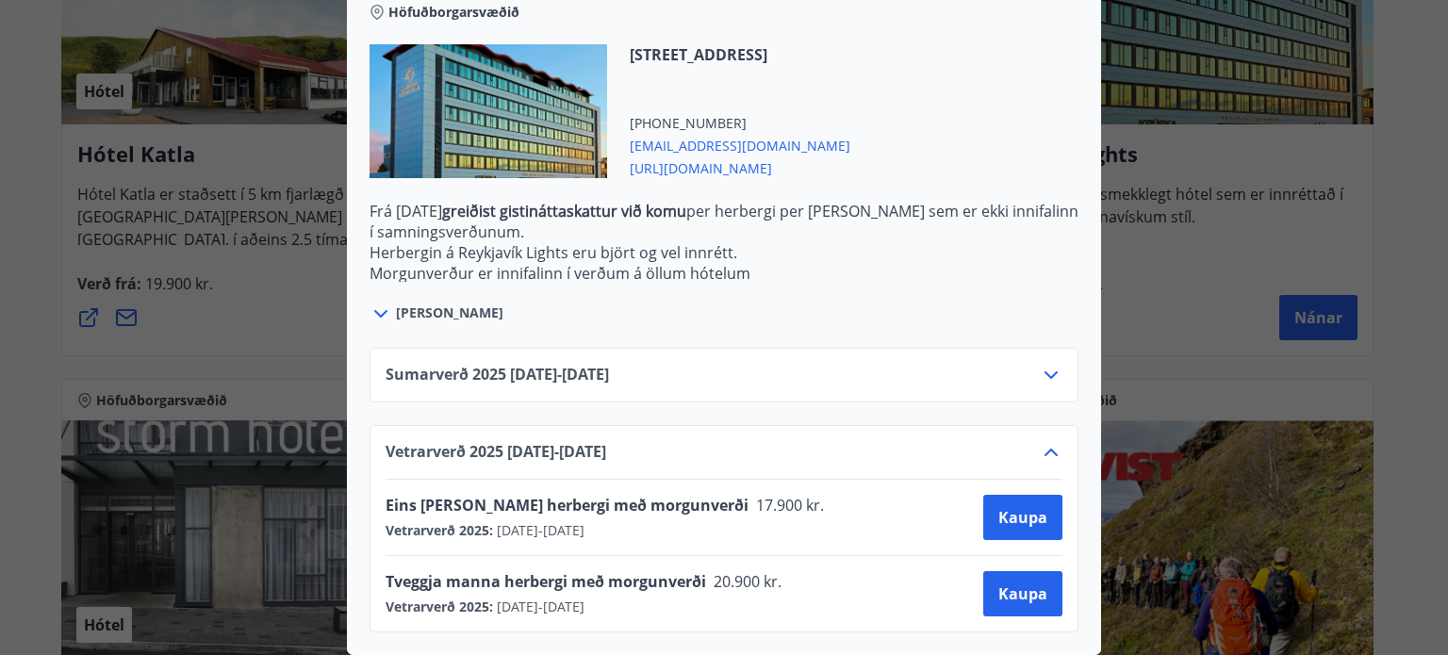
scroll to position [854, 0]
click at [1177, 195] on div "Reykjavík Lights Fyrir bókarnir og frekari upplýsingar vinsamlega senduð póst á…" at bounding box center [724, 327] width 1448 height 655
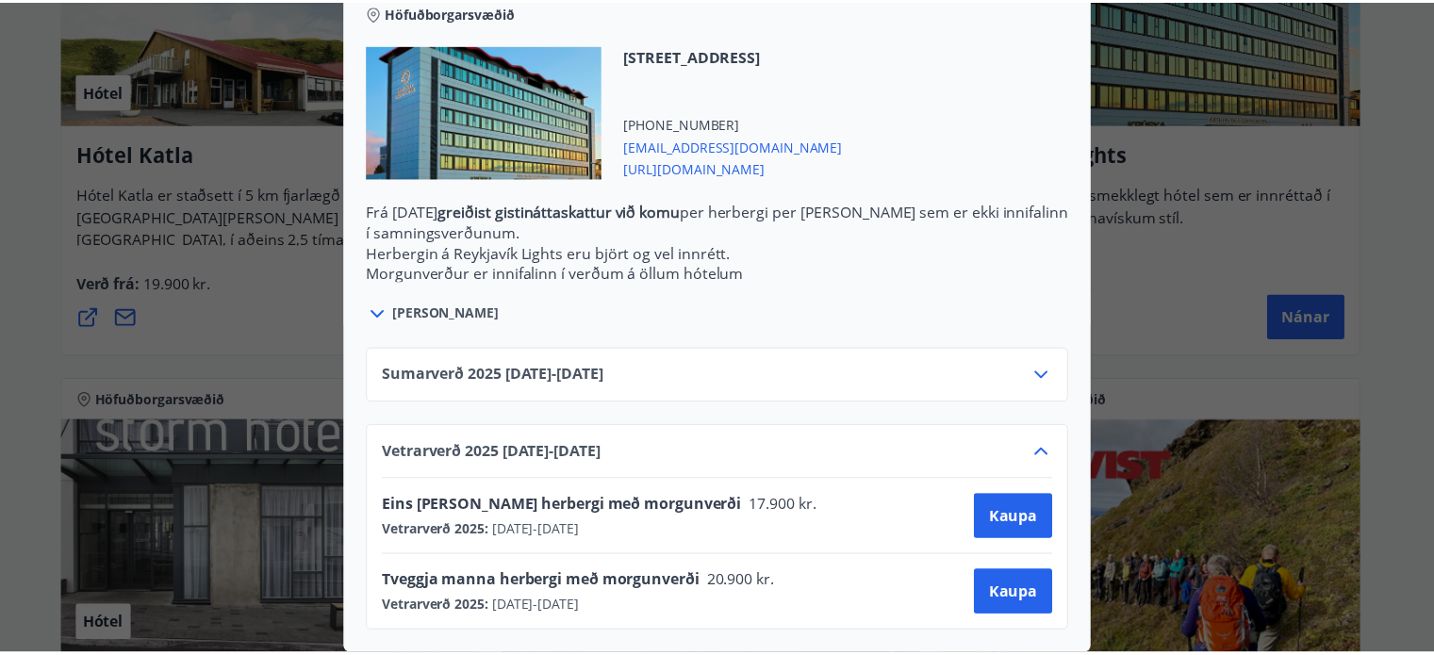
scroll to position [0, 0]
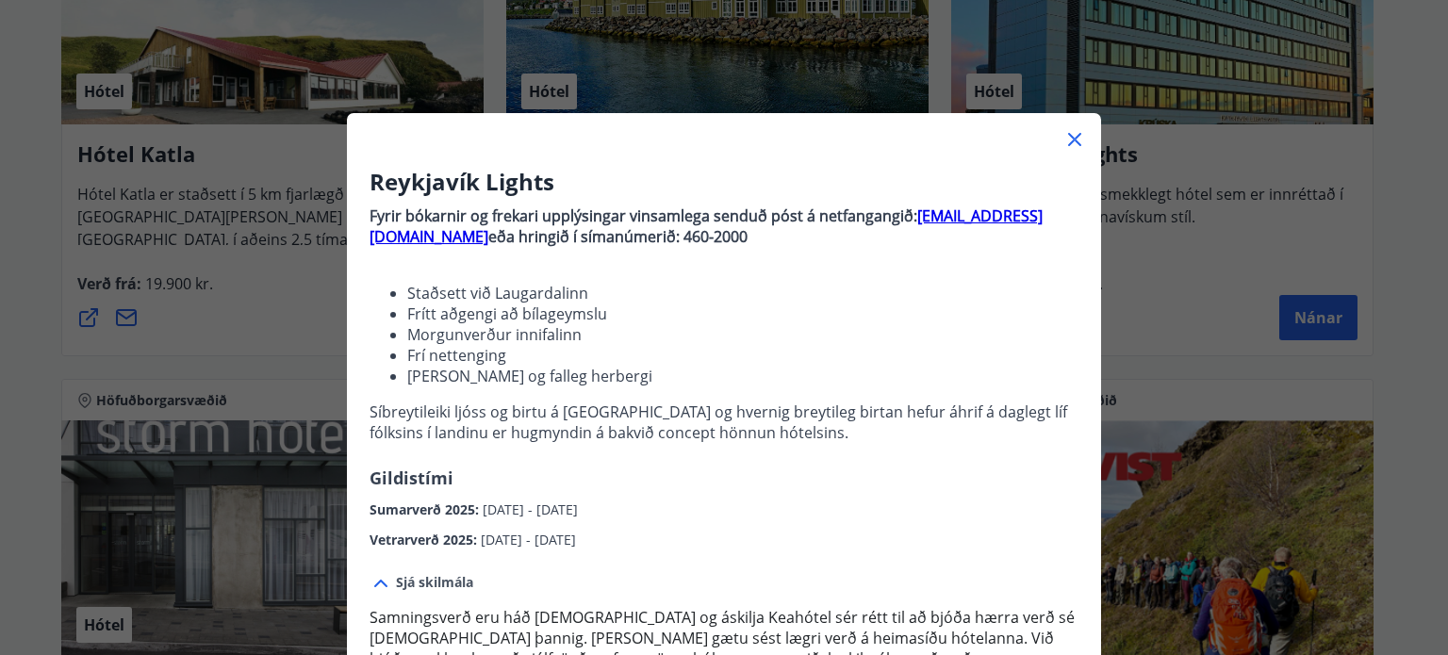
click at [1066, 131] on icon at bounding box center [1074, 139] width 23 height 23
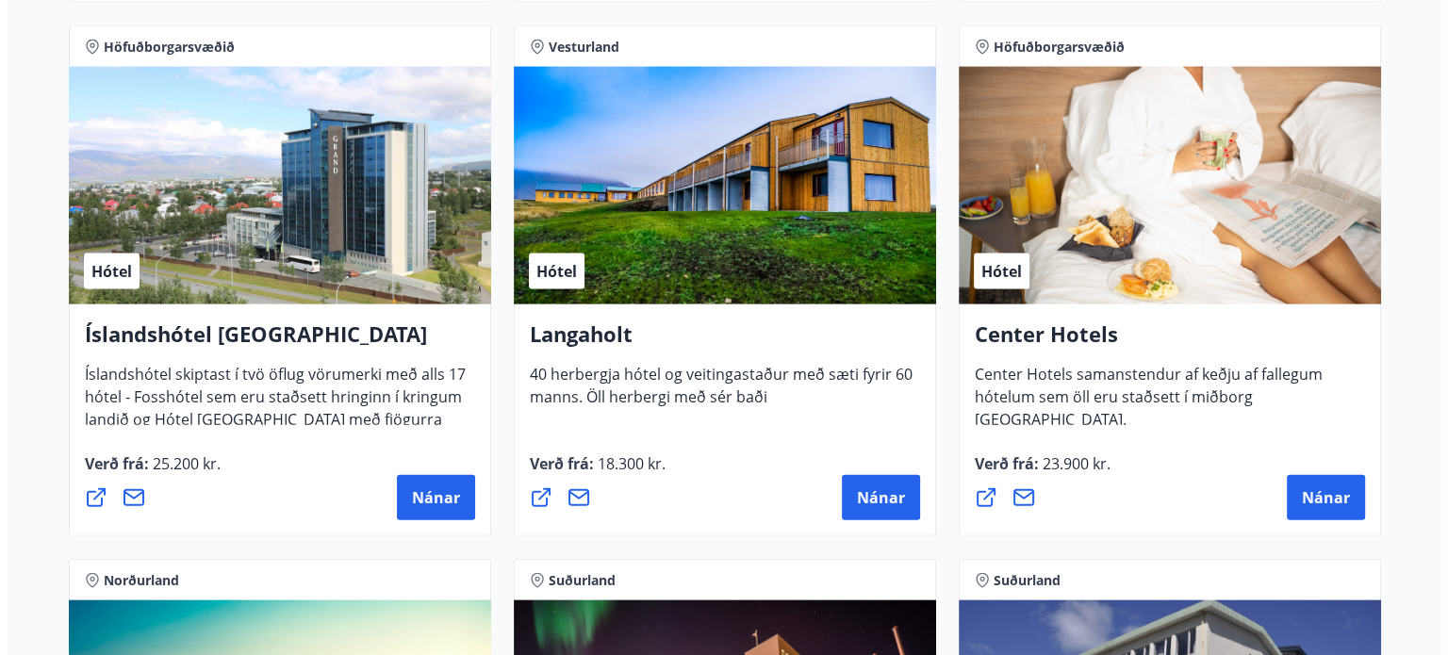
scroll to position [4075, 0]
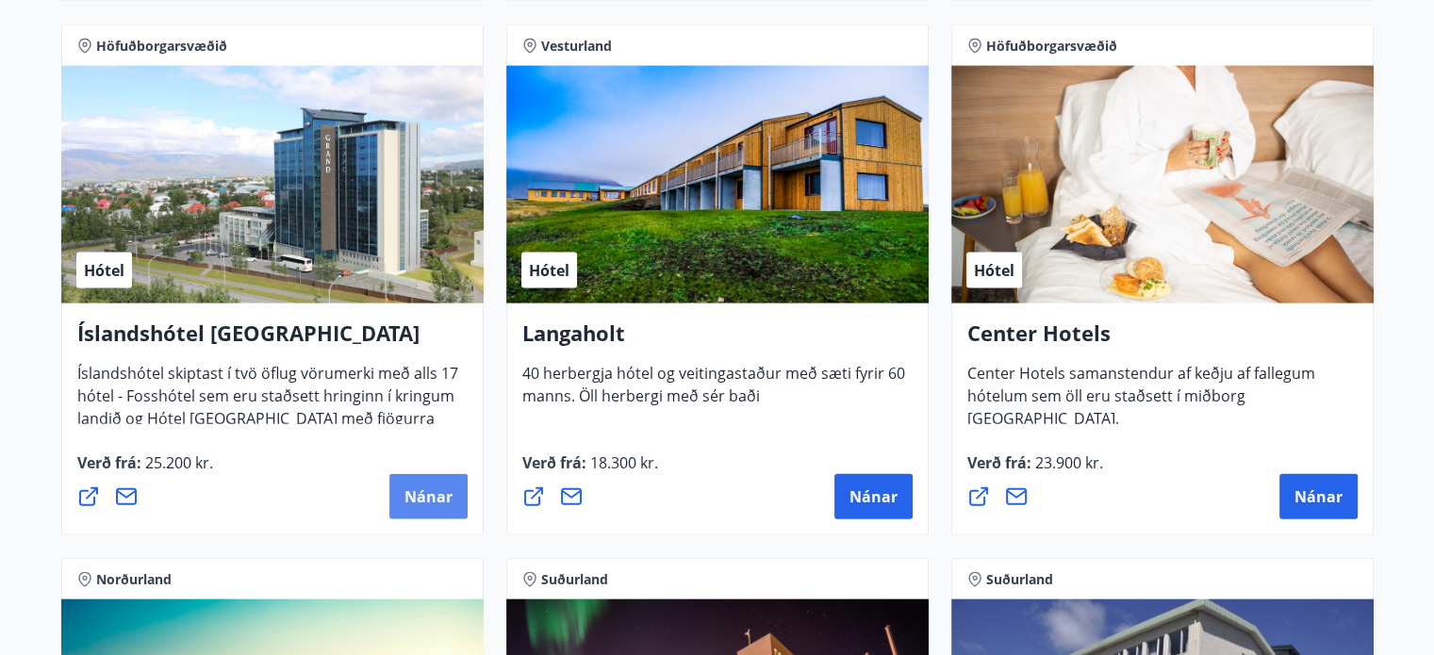
click at [417, 489] on span "Nánar" at bounding box center [428, 496] width 48 height 21
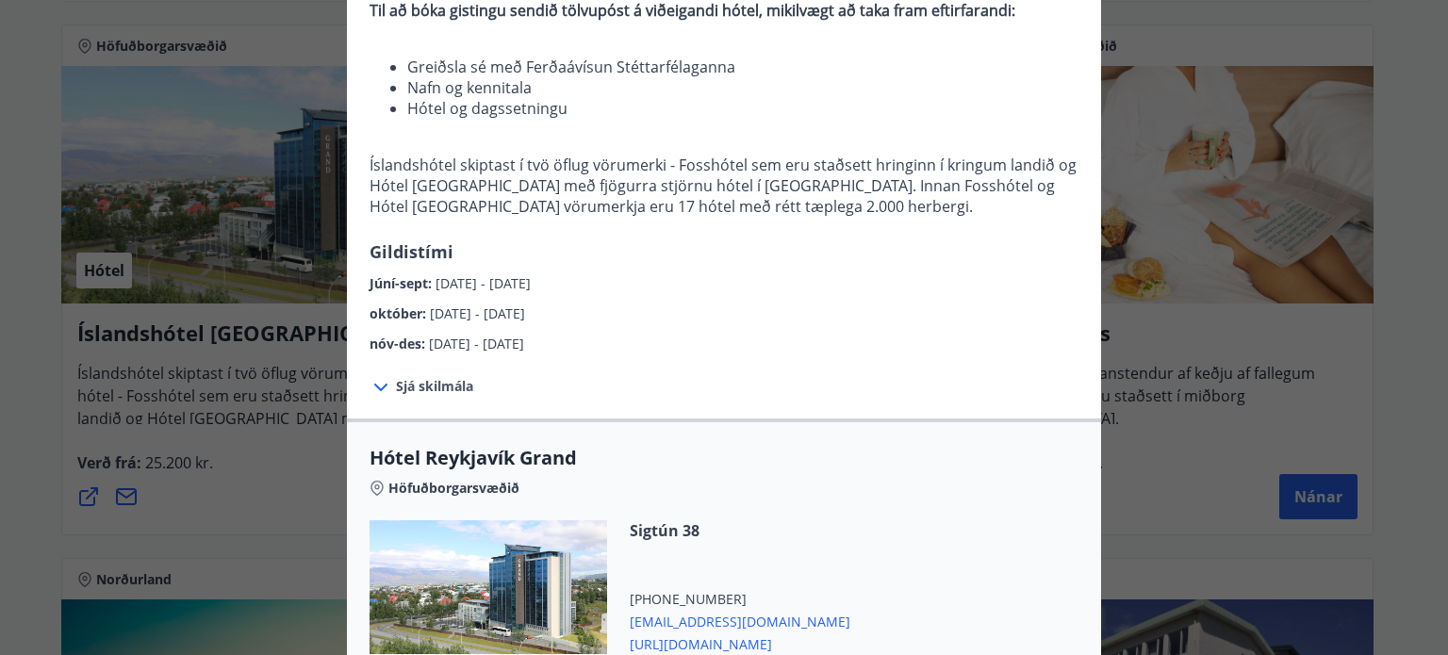
scroll to position [377, 0]
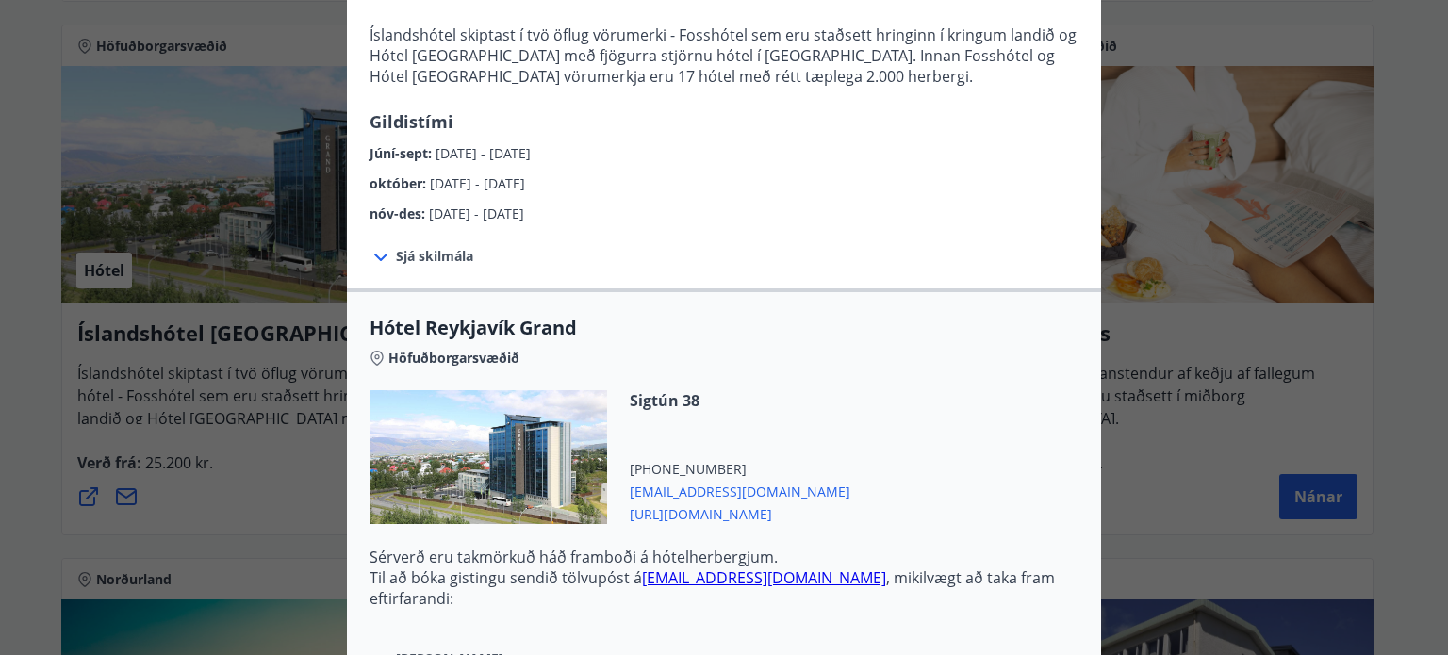
click at [1112, 431] on div "Íslandshótel Reykjavík Ekki er hægt að nýta Ferðaávísun fyrir bókanir sem eru g…" at bounding box center [724, 327] width 1448 height 655
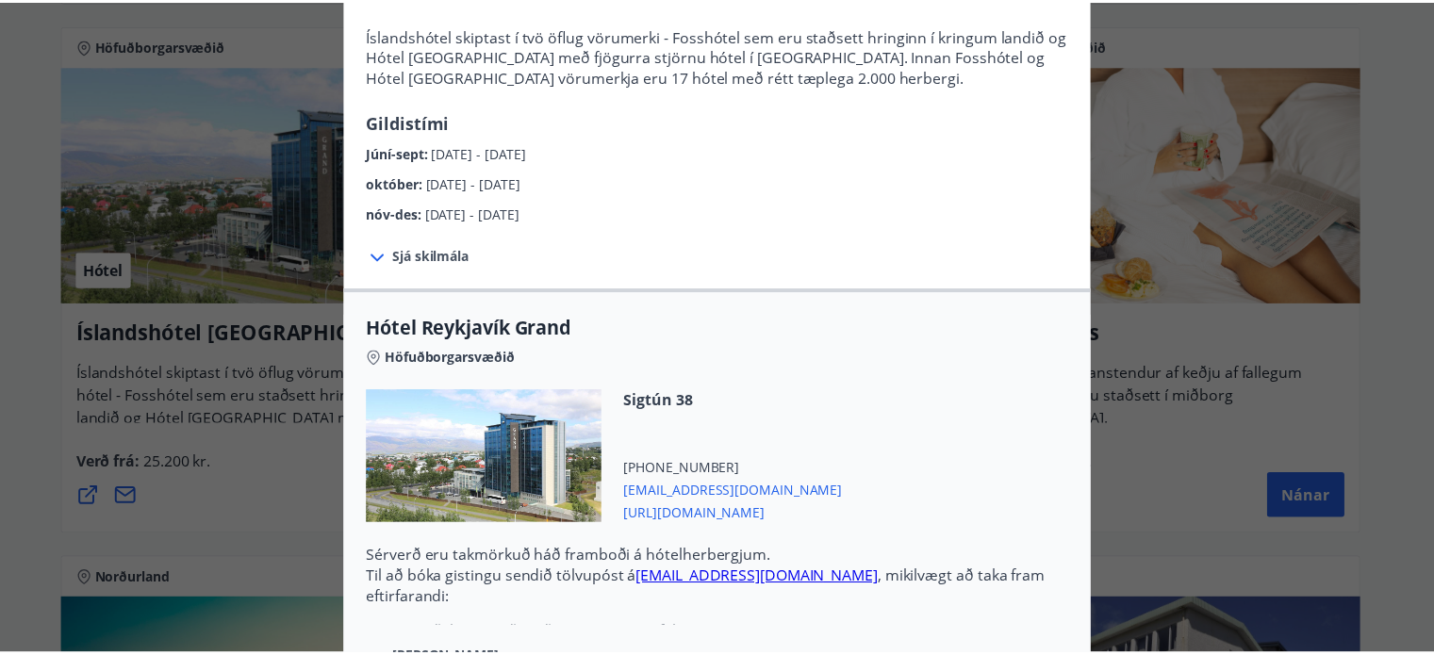
scroll to position [0, 0]
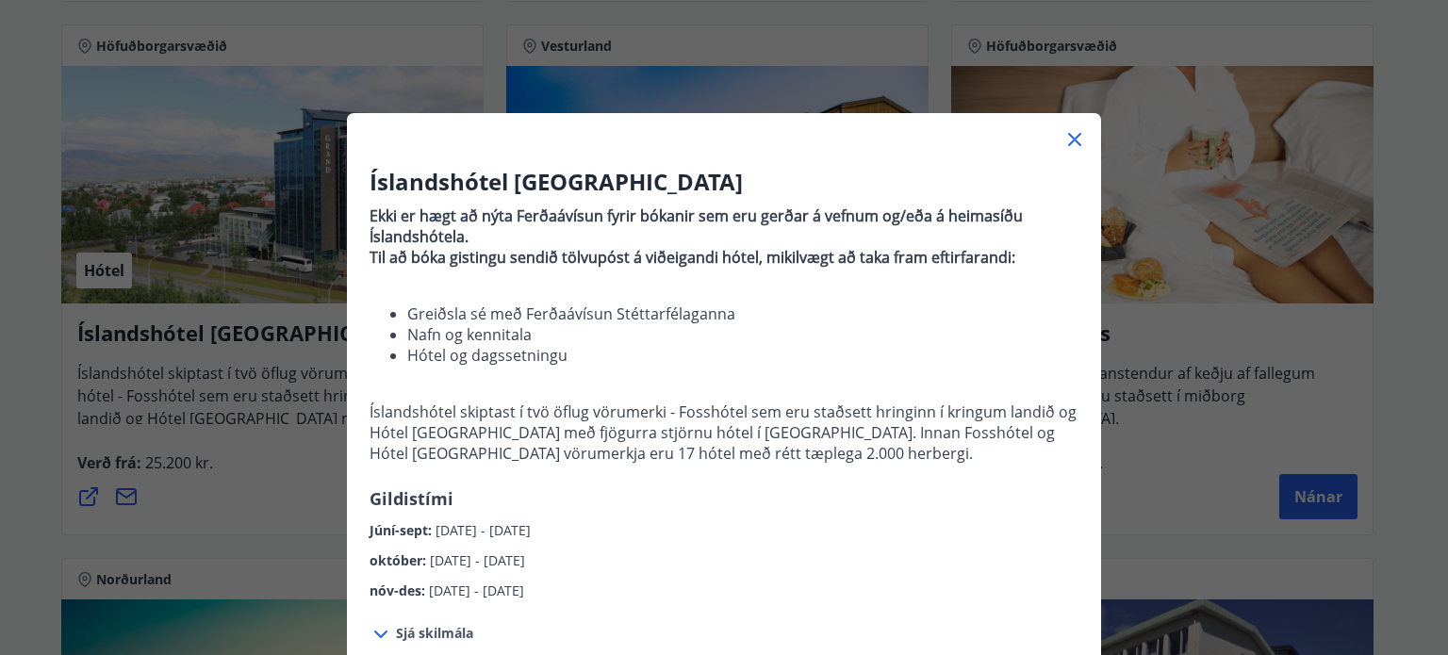
click at [1076, 142] on icon at bounding box center [1074, 139] width 23 height 23
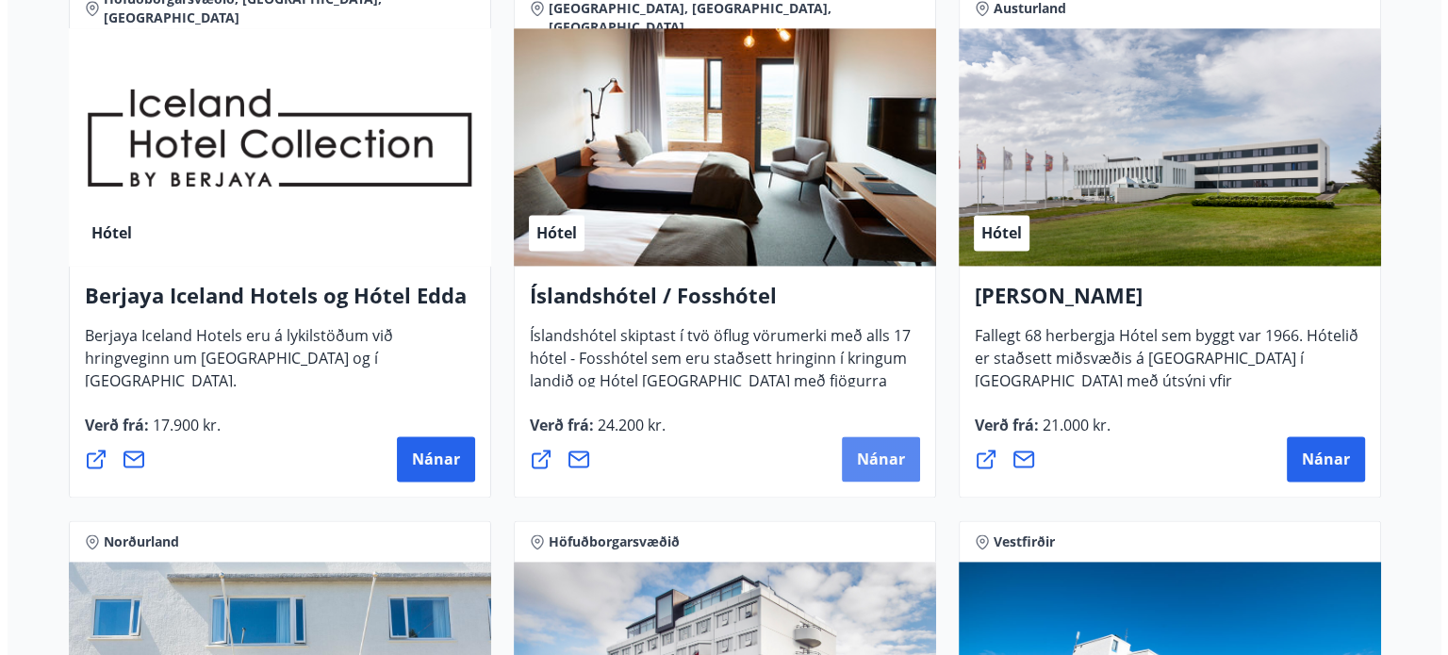
scroll to position [2512, 0]
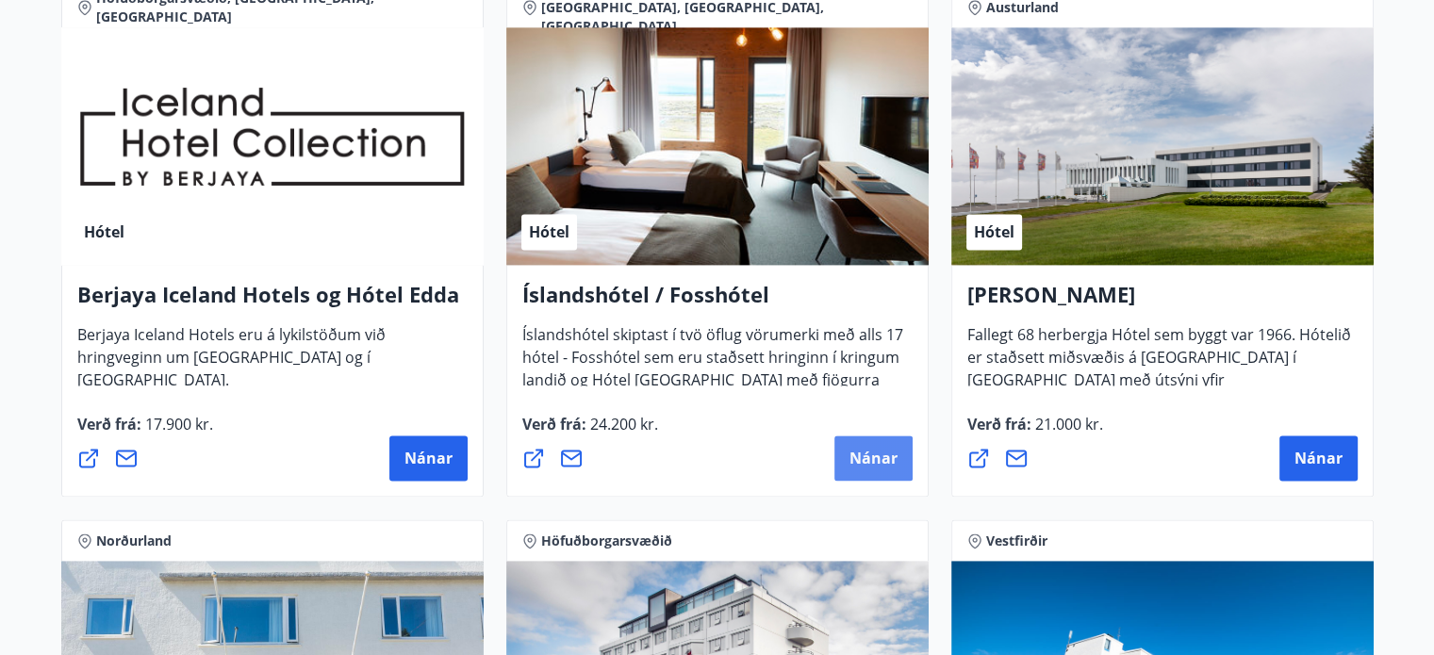
click at [866, 459] on span "Nánar" at bounding box center [873, 458] width 48 height 21
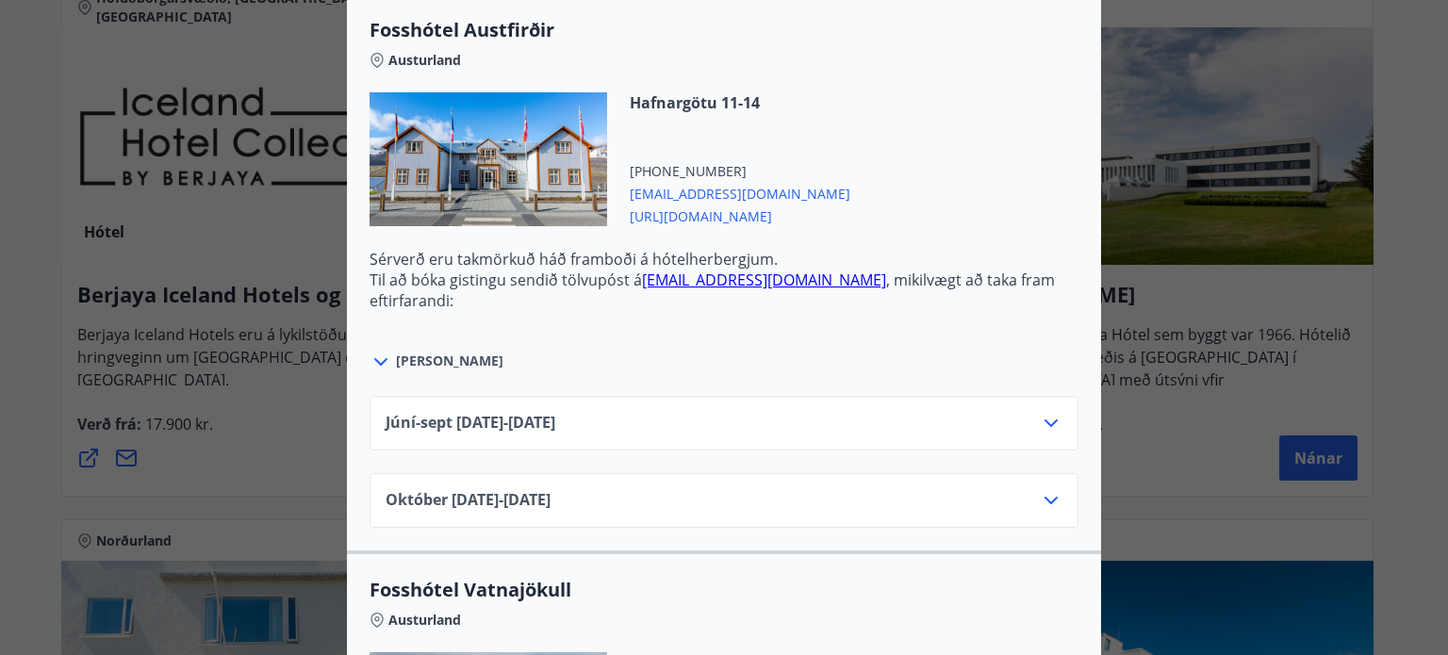
scroll to position [4337, 0]
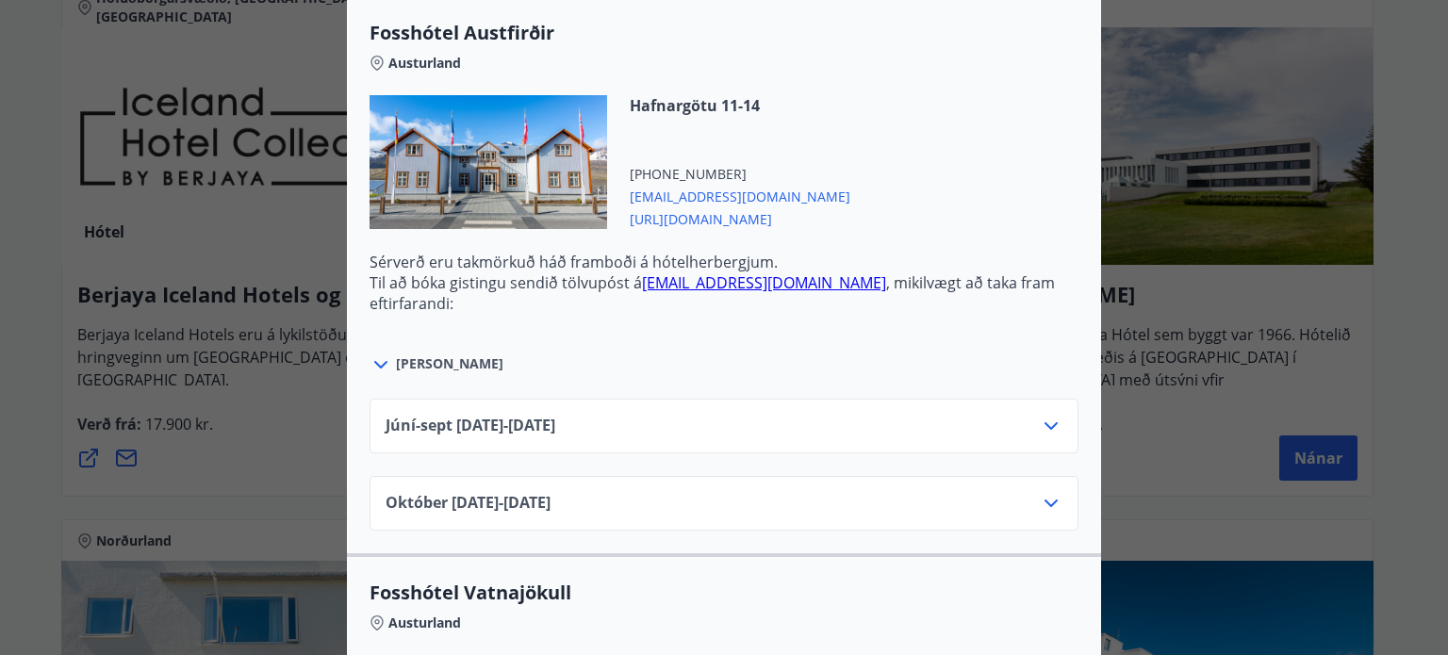
click at [871, 151] on div "Hafnargötu 11-14 +354 4704070 austfirdir@fosshotel.is https://www.islandshotel.…" at bounding box center [724, 173] width 709 height 156
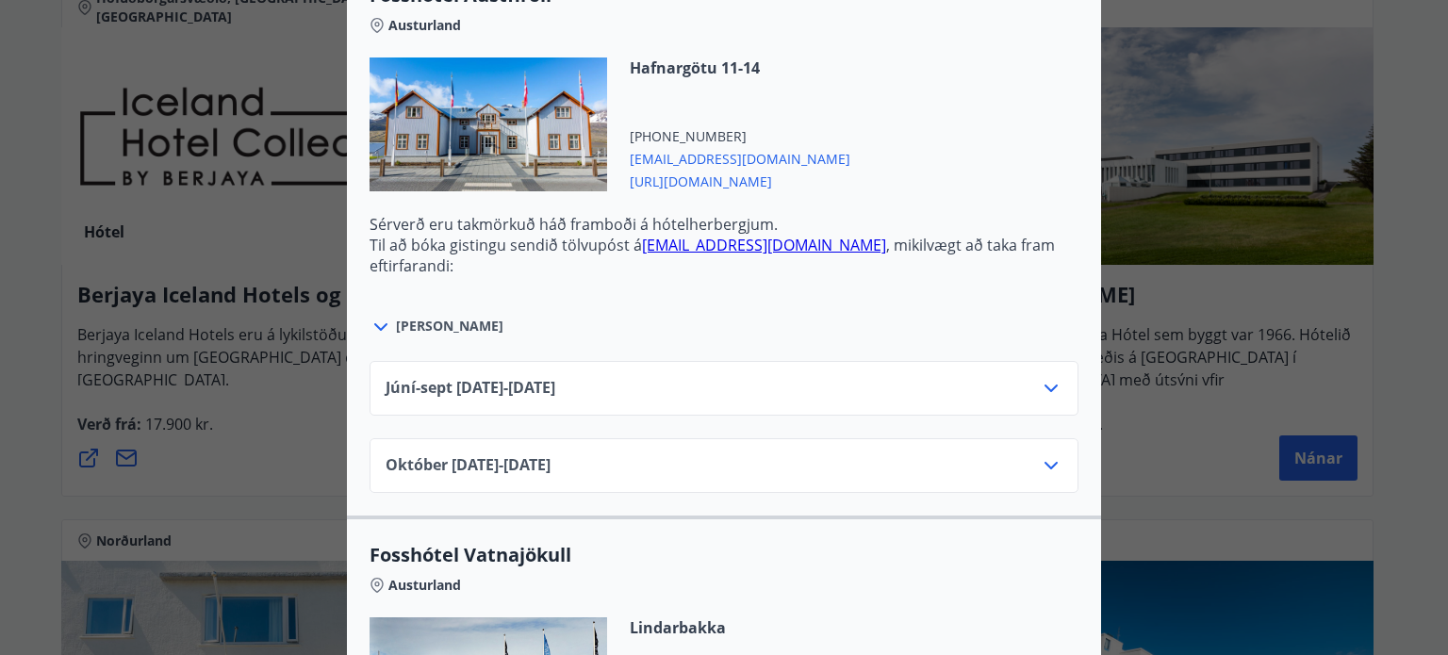
click at [1040, 456] on icon at bounding box center [1051, 465] width 23 height 23
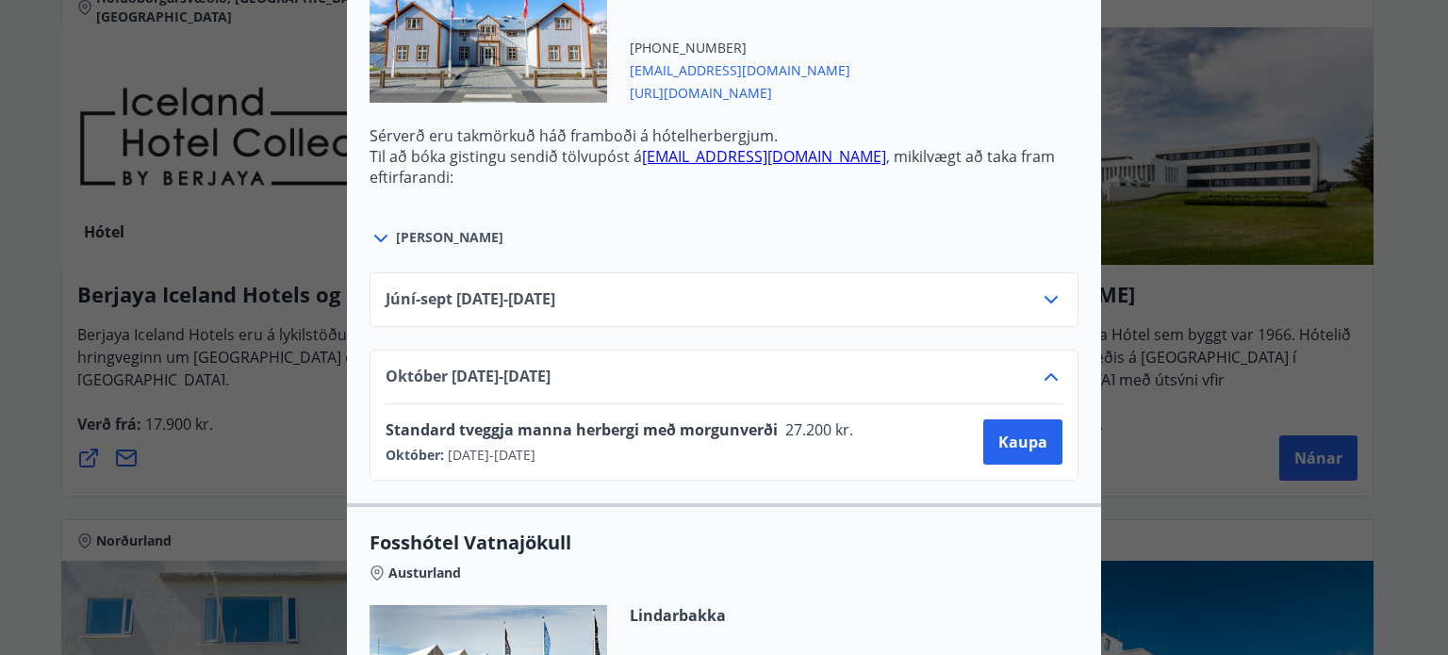
scroll to position [4487, 0]
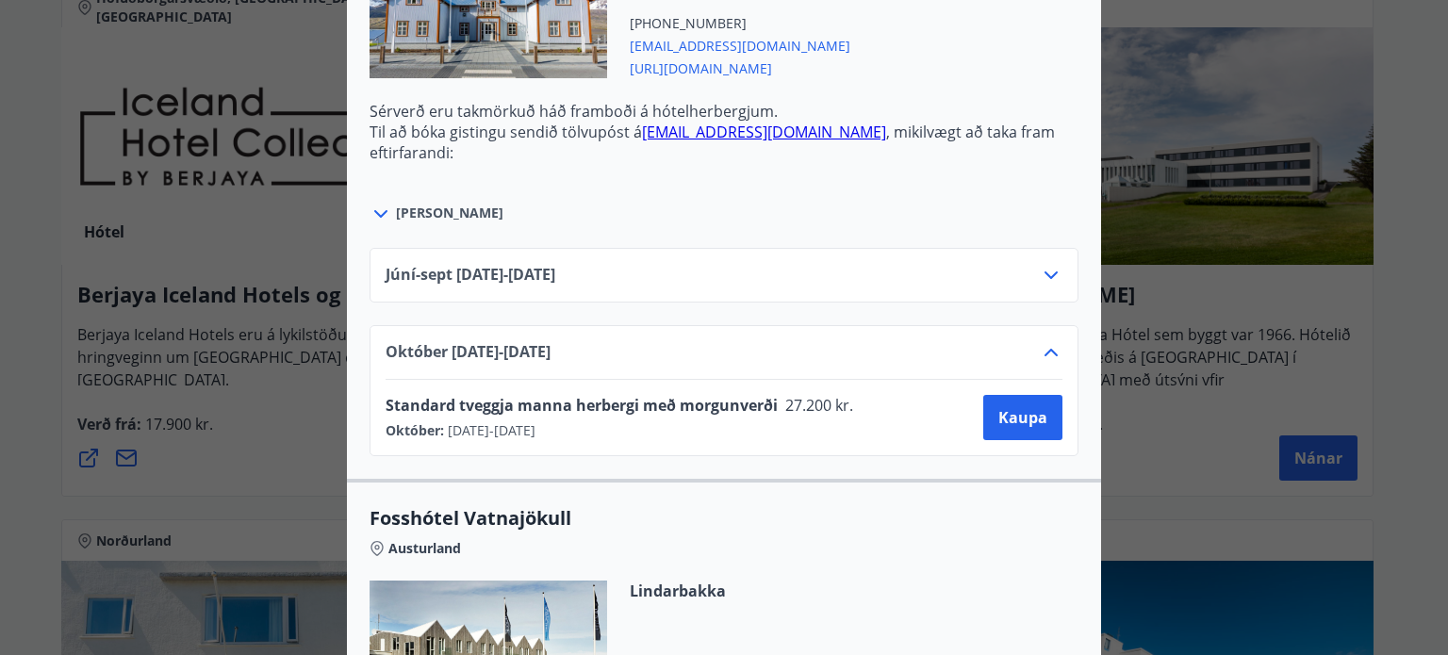
click at [1044, 353] on icon at bounding box center [1051, 352] width 23 height 23
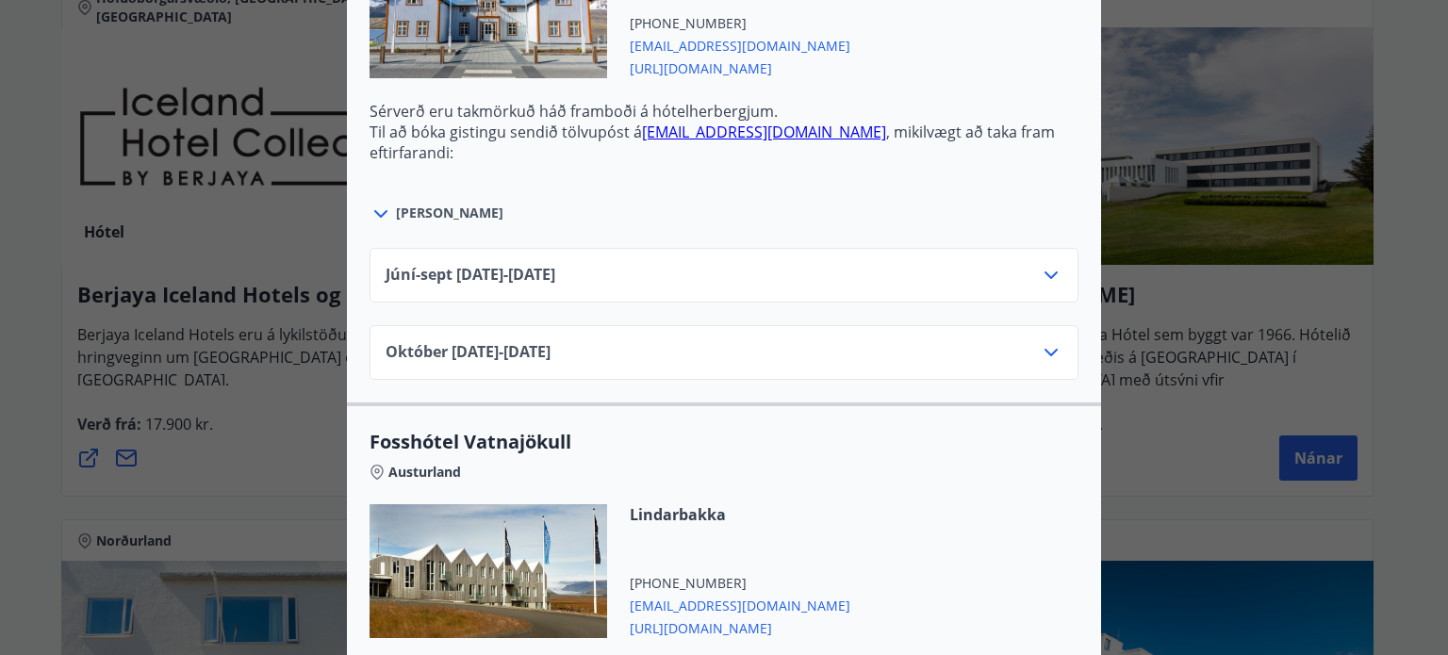
click at [1044, 353] on icon at bounding box center [1051, 352] width 23 height 23
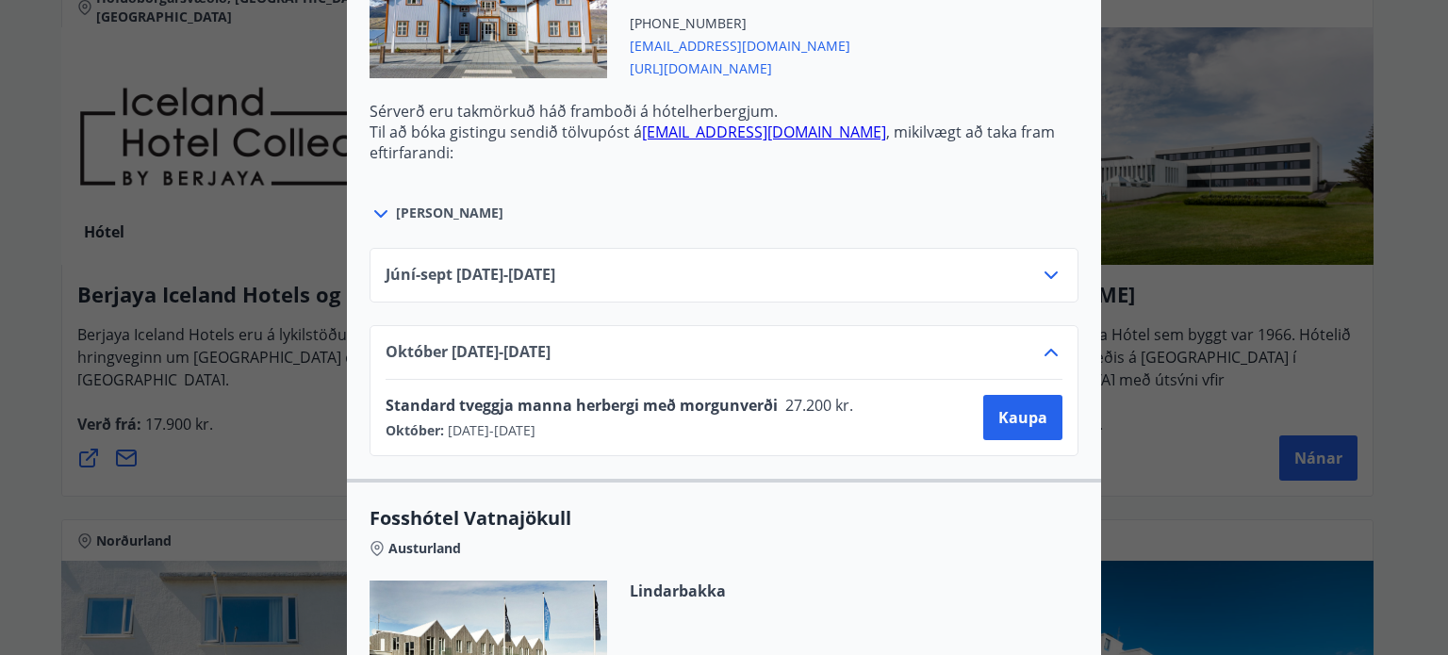
click at [1040, 264] on icon at bounding box center [1051, 275] width 23 height 23
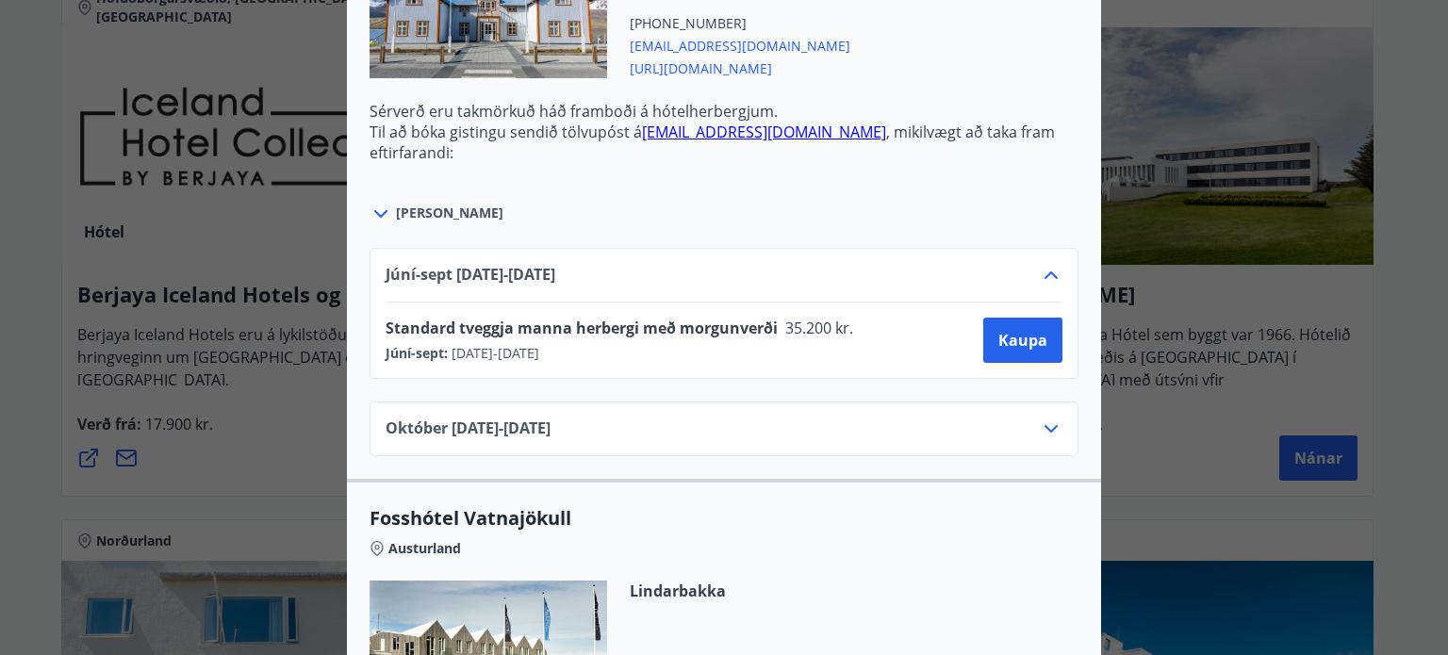
click at [1041, 264] on icon at bounding box center [1051, 275] width 23 height 23
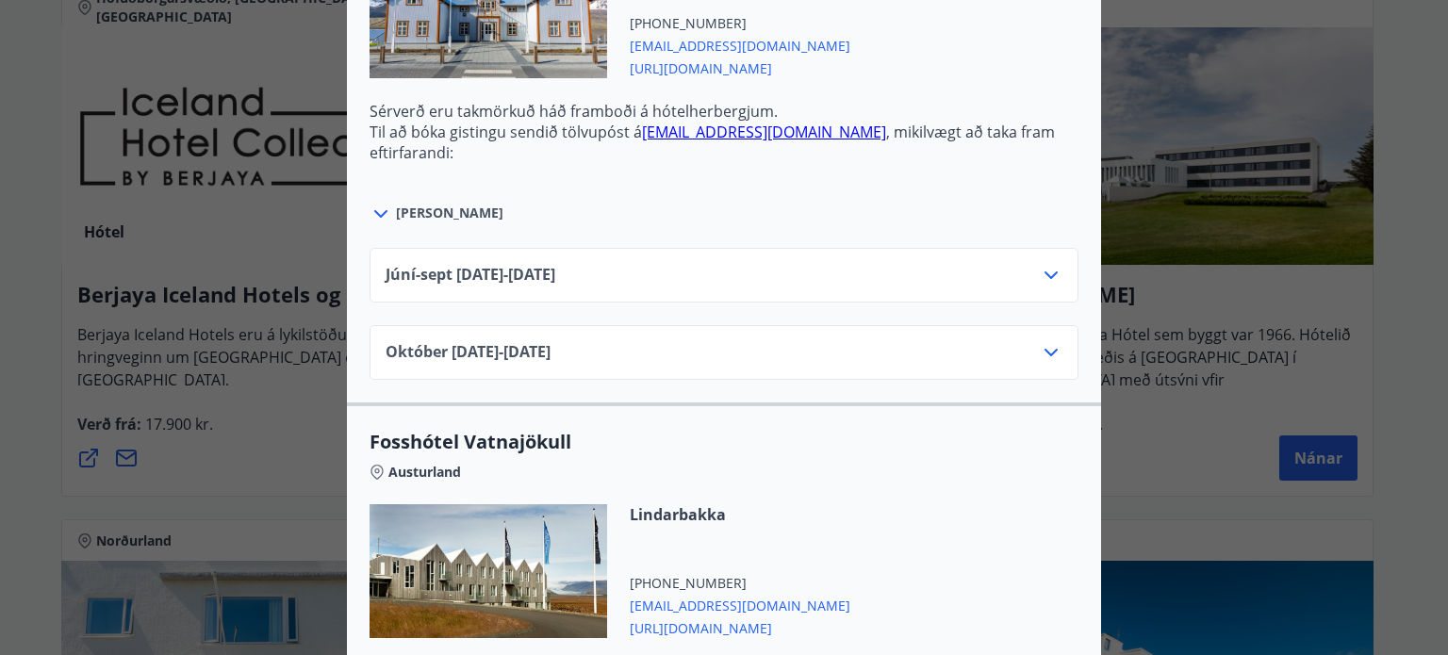
click at [1030, 341] on div "Október 01.10.25 - 31.10.25" at bounding box center [724, 360] width 677 height 38
click at [1049, 346] on icon at bounding box center [1051, 352] width 23 height 23
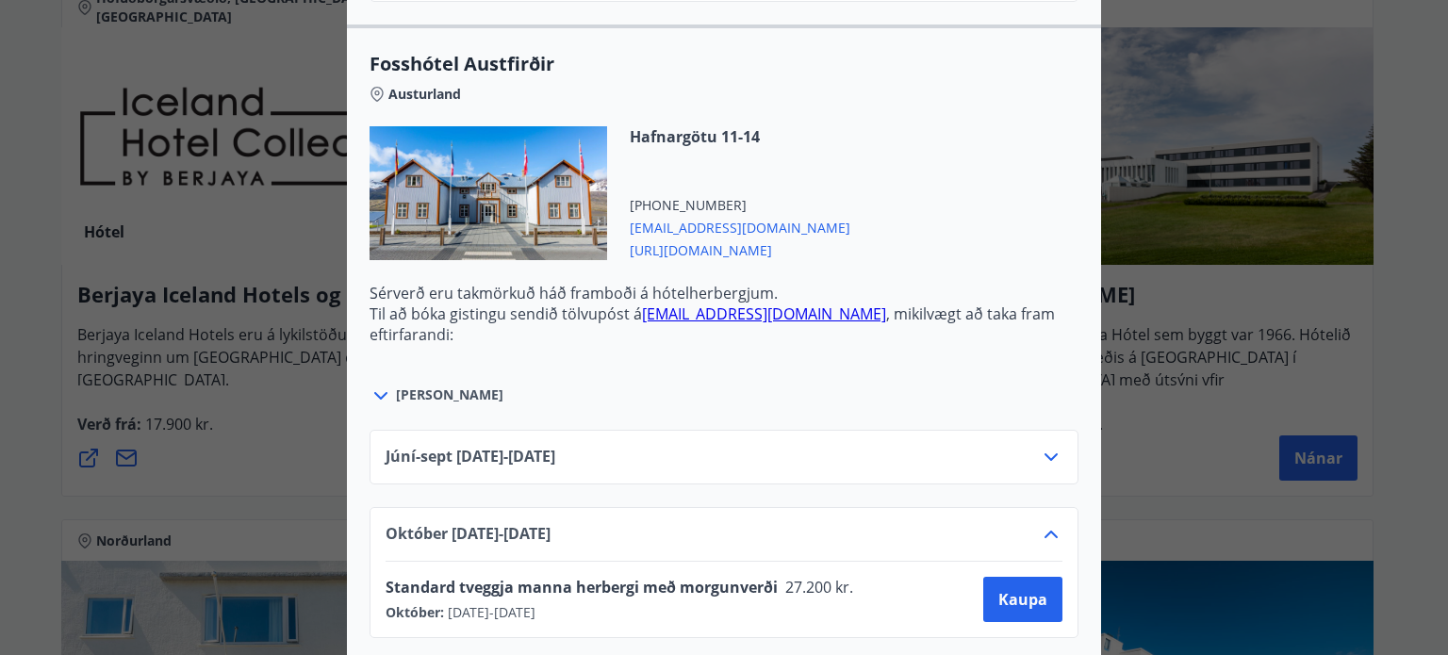
scroll to position [4299, 0]
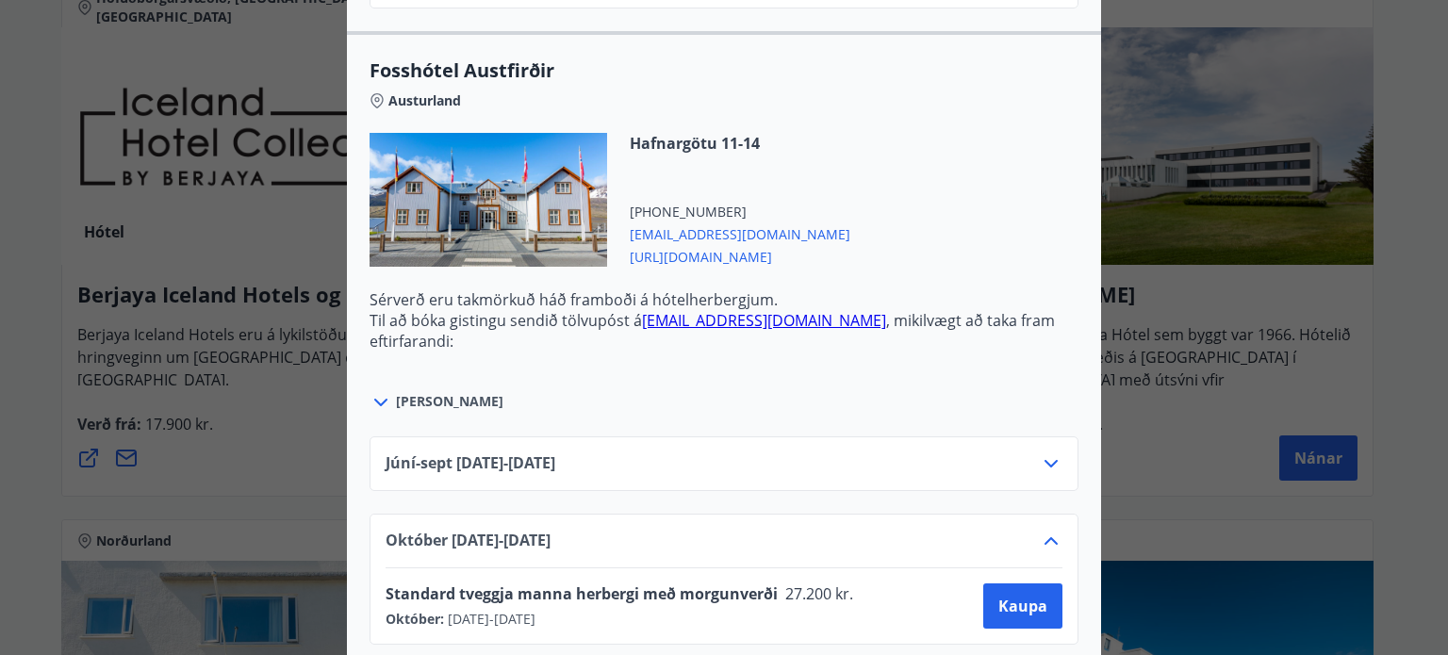
click at [729, 252] on span "https://www.islandshotel.is/is" at bounding box center [740, 255] width 221 height 23
